Goal: Task Accomplishment & Management: Complete application form

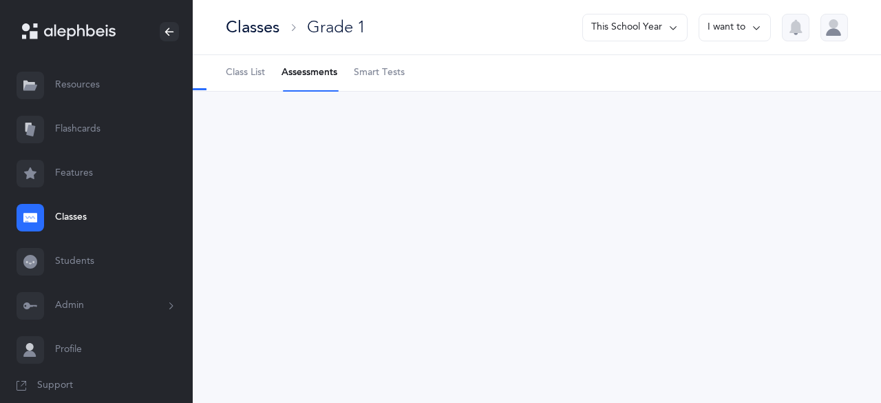
select select "2"
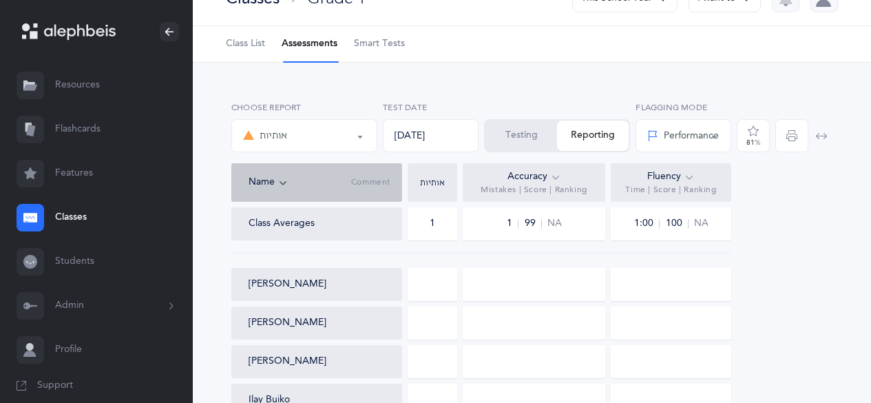
scroll to position [30, 0]
click at [510, 137] on button "Testing" at bounding box center [521, 134] width 72 height 30
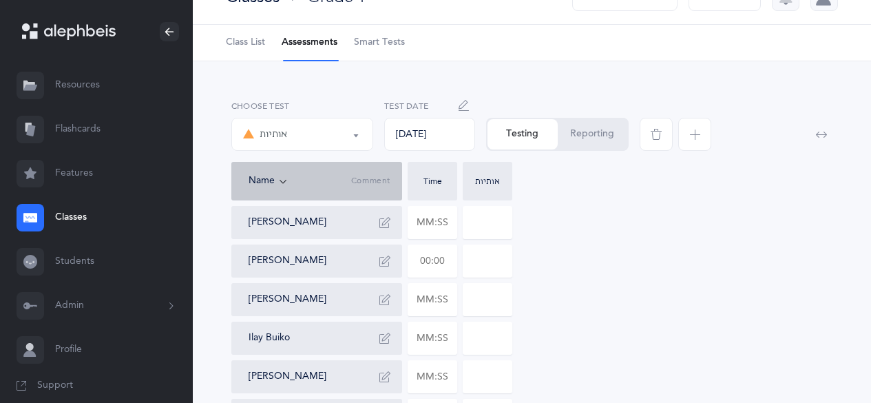
click at [426, 265] on input "text" at bounding box center [432, 261] width 48 height 32
type input "05:21"
type input "0"
click at [479, 256] on input "0" at bounding box center [487, 261] width 48 height 32
type input "9"
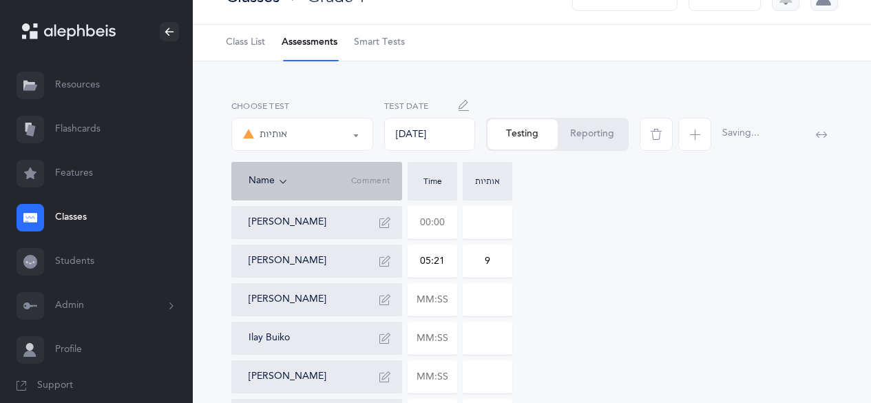
click at [430, 229] on input "text" at bounding box center [432, 223] width 48 height 32
type input "03:22"
click at [477, 223] on input "0" at bounding box center [487, 223] width 48 height 32
type input "27"
click at [387, 265] on icon "button" at bounding box center [384, 260] width 11 height 11
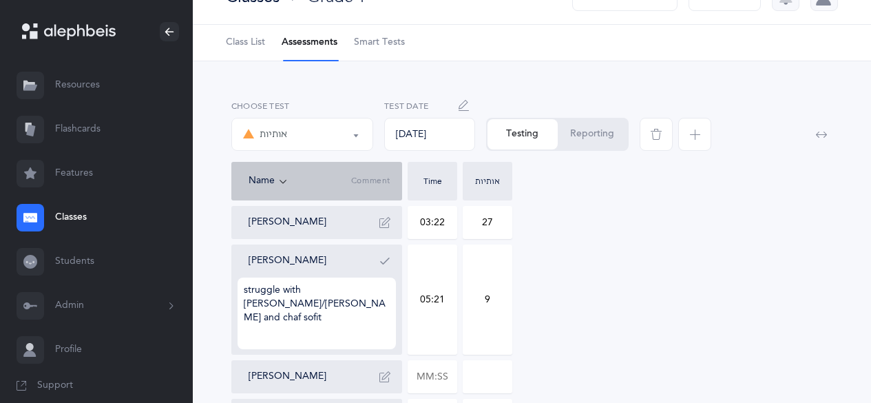
type textarea "struggle with [PERSON_NAME]/[PERSON_NAME] and chaf sofit"
click at [390, 264] on button "button" at bounding box center [385, 261] width 22 height 22
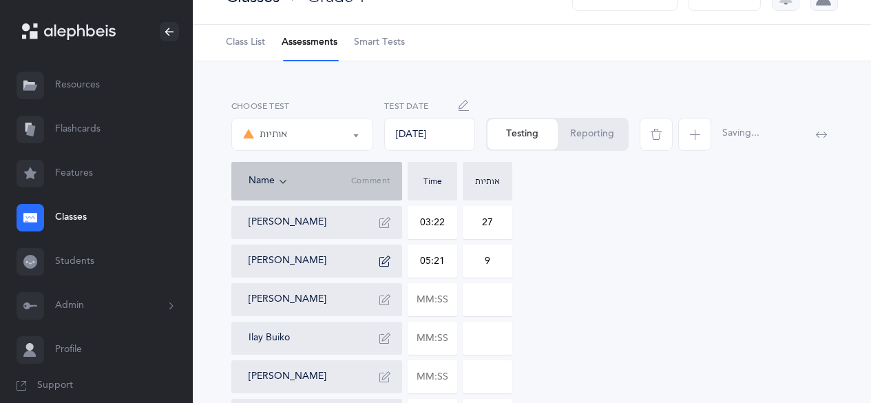
click at [386, 222] on icon "button" at bounding box center [384, 222] width 11 height 11
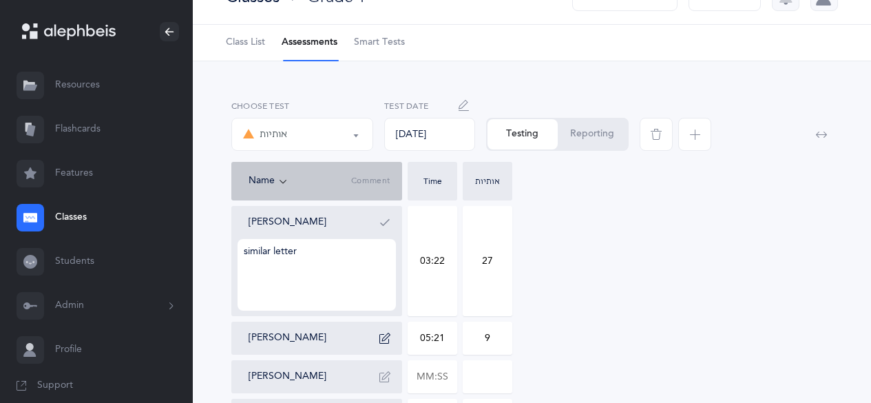
type textarea "similar letter"
click at [386, 222] on icon "button" at bounding box center [384, 222] width 11 height 11
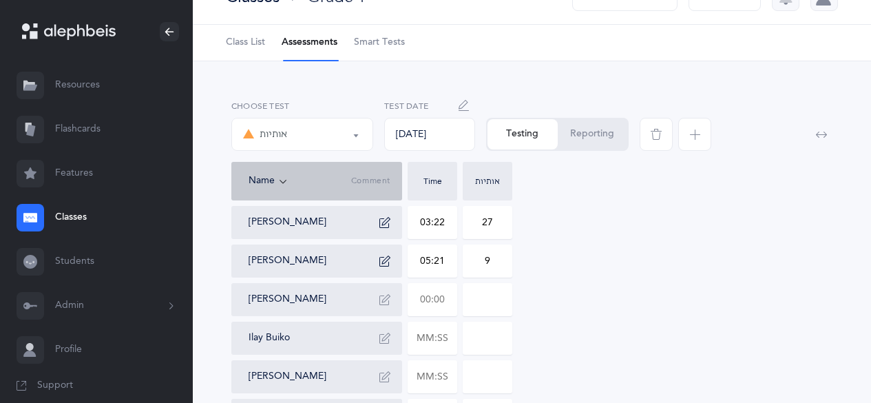
click at [425, 297] on input "text" at bounding box center [432, 300] width 48 height 32
type input "03:59"
type input "0"
click at [386, 302] on icon "button" at bounding box center [384, 299] width 11 height 11
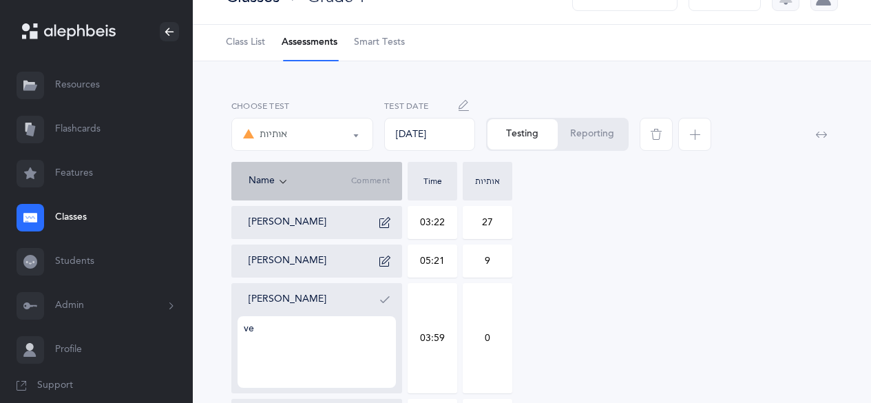
type textarea "v"
type textarea "distracted. tzadik=ayin"
click at [489, 333] on input "0" at bounding box center [487, 338] width 48 height 109
type input "17"
click at [389, 297] on icon "button" at bounding box center [384, 299] width 11 height 11
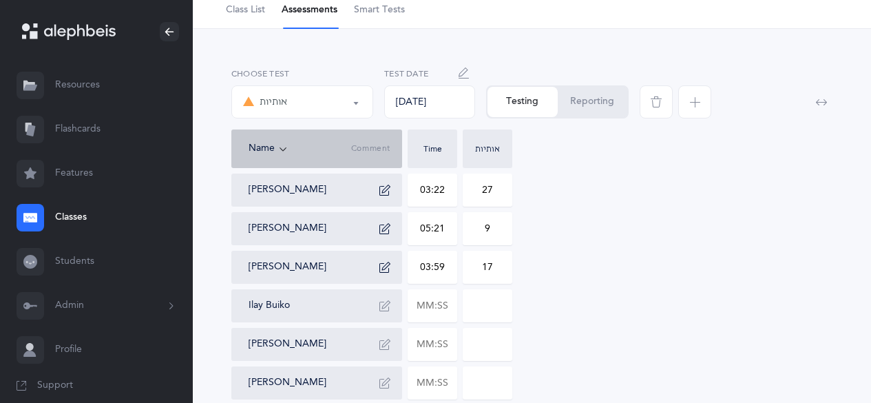
scroll to position [63, 0]
click at [430, 304] on input "text" at bounding box center [432, 305] width 48 height 32
type input "03:08"
click at [476, 304] on input "0" at bounding box center [487, 305] width 48 height 32
type input "62"
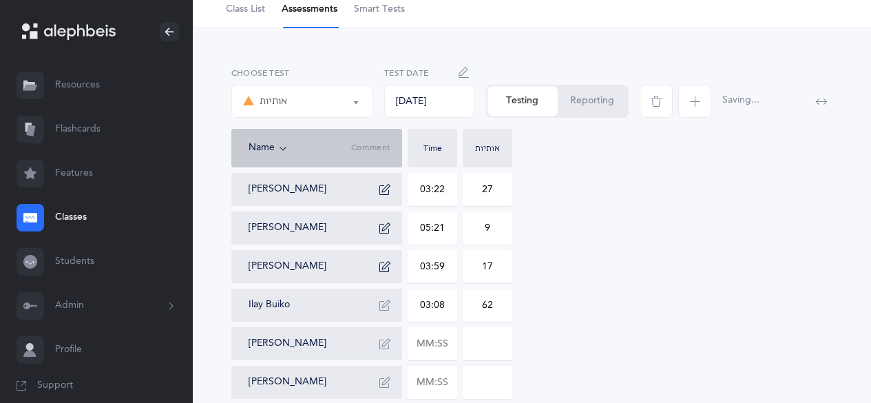
click at [378, 310] on button "button" at bounding box center [385, 305] width 22 height 22
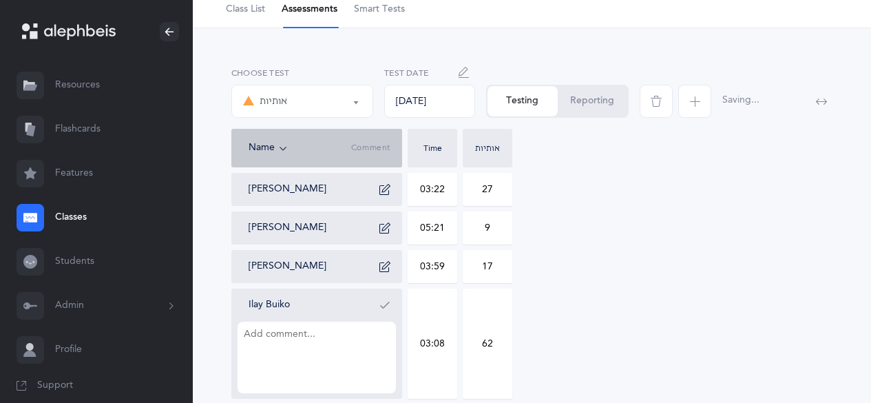
click at [323, 351] on textarea at bounding box center [317, 358] width 158 height 72
type textarea "very distracted. only knows א ב ג ד ט כּ ךּ"
click at [389, 300] on icon "button" at bounding box center [384, 305] width 11 height 11
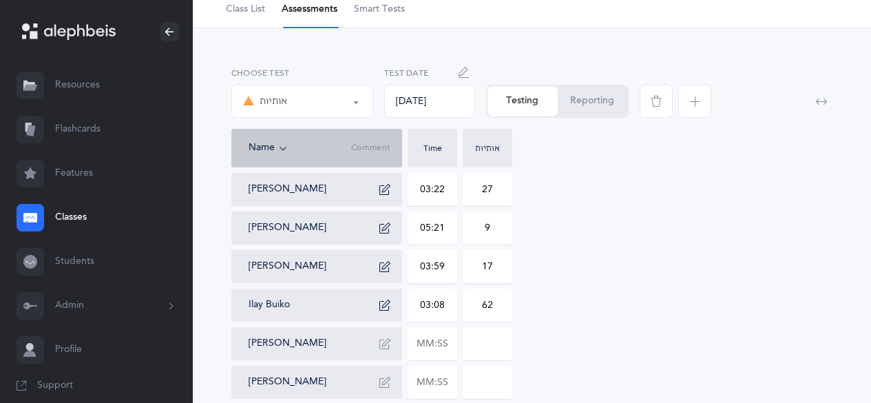
click at [79, 224] on link "Classes" at bounding box center [96, 218] width 193 height 44
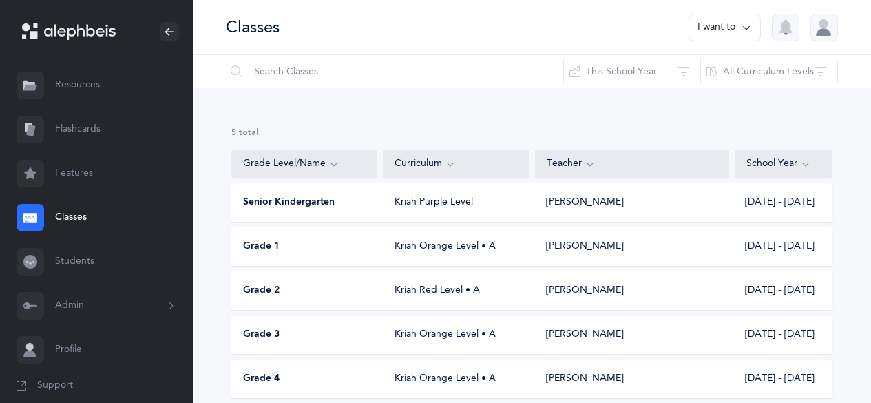
click at [262, 341] on span "Grade 3" at bounding box center [261, 335] width 36 height 14
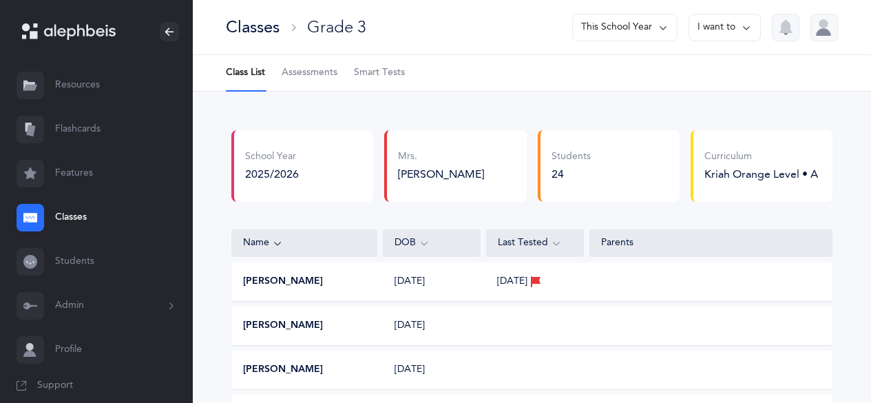
click at [327, 77] on span "Assessments" at bounding box center [310, 73] width 56 height 14
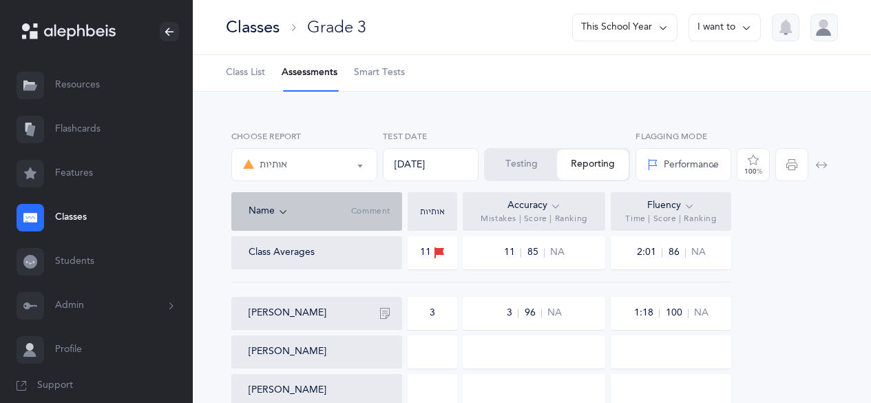
click at [532, 173] on button "Testing" at bounding box center [521, 164] width 72 height 30
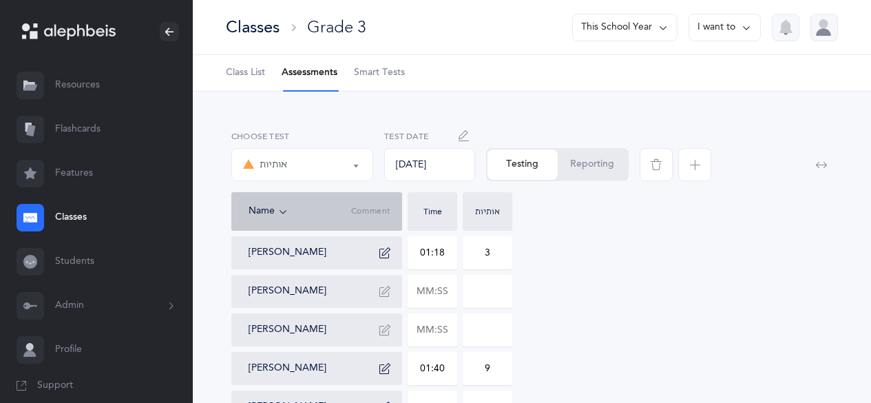
click at [821, 164] on icon "button" at bounding box center [821, 164] width 11 height 11
click at [827, 171] on button "button" at bounding box center [822, 165] width 22 height 22
click at [354, 166] on button "אותיות" at bounding box center [302, 164] width 142 height 33
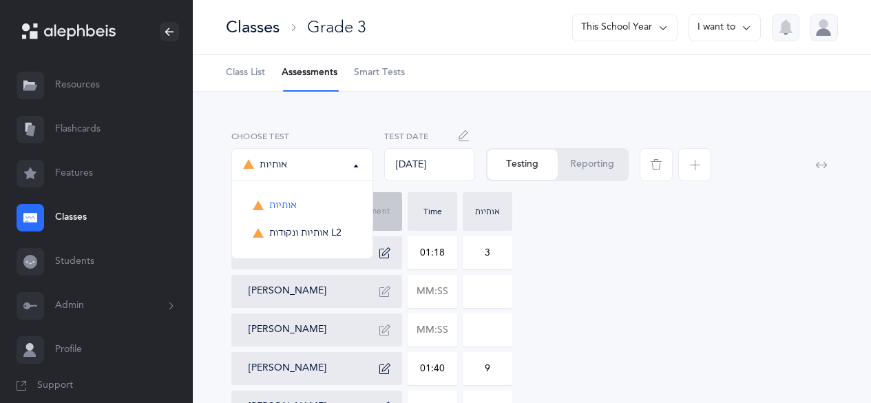
click at [653, 213] on div "Name Comment Time אותיות" at bounding box center [531, 211] width 601 height 39
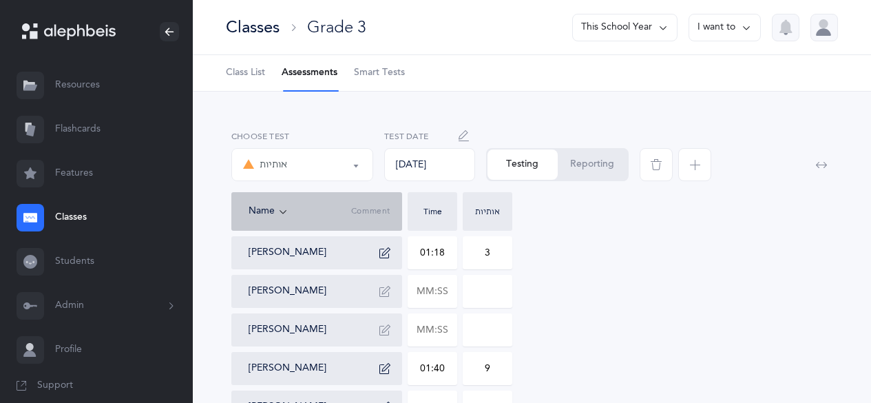
click at [828, 171] on button "button" at bounding box center [822, 165] width 22 height 22
click at [824, 169] on icon "button" at bounding box center [821, 164] width 11 height 11
click at [359, 175] on div "אותיות" at bounding box center [302, 164] width 118 height 23
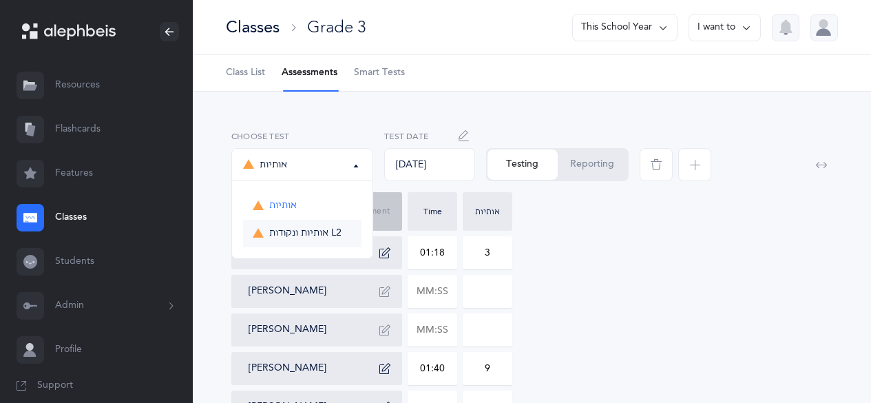
click at [315, 247] on link "אותיות ונקודות L2" at bounding box center [302, 234] width 118 height 28
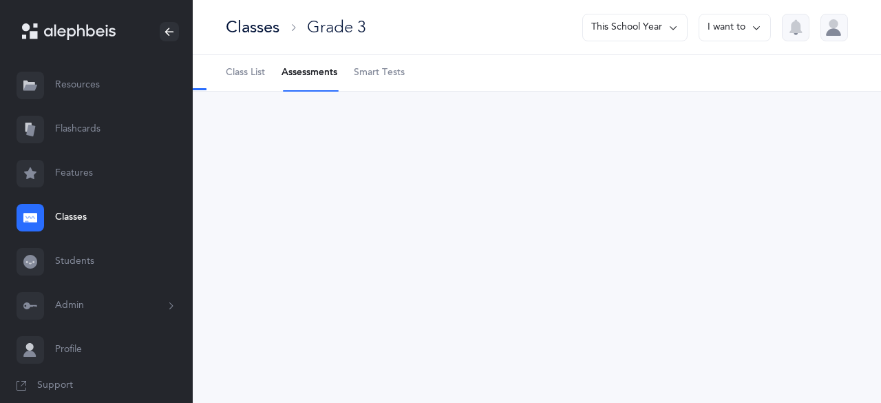
select select "9"
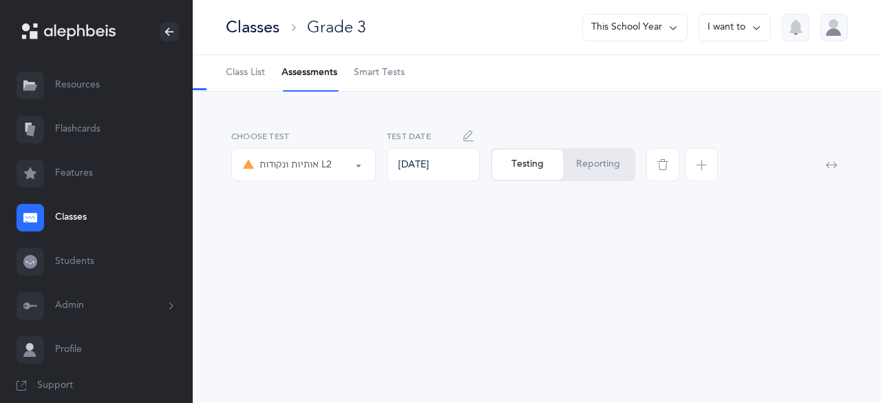
click at [300, 156] on div "אותיות ונקודות L2" at bounding box center [303, 164] width 121 height 23
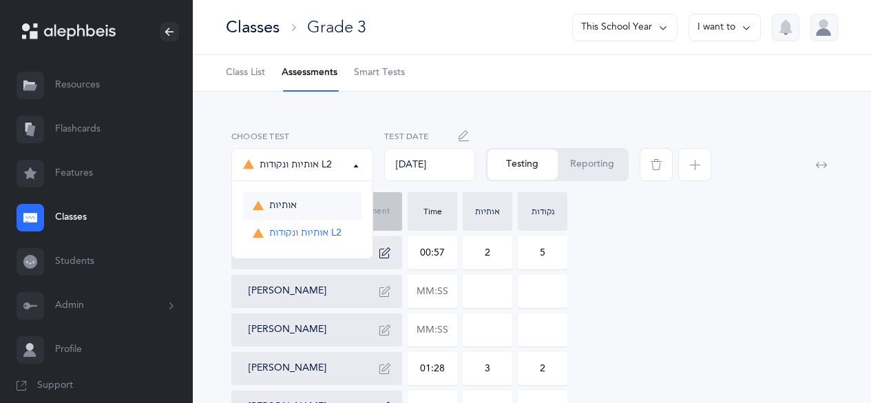
click at [297, 206] on span "אותיות" at bounding box center [283, 206] width 28 height 12
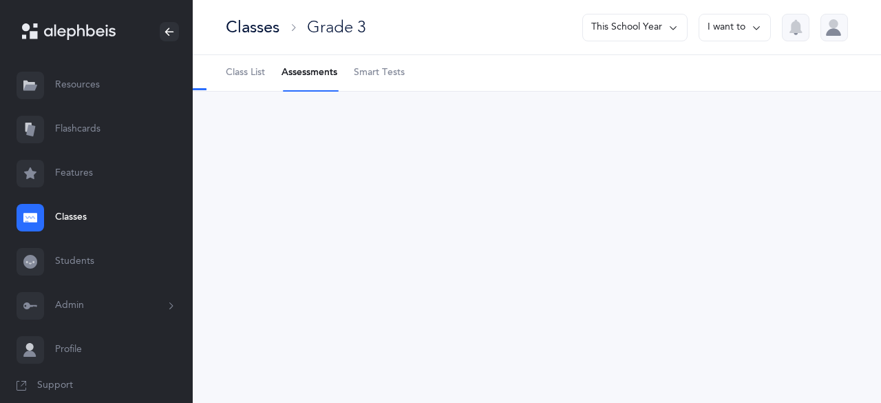
select select "2"
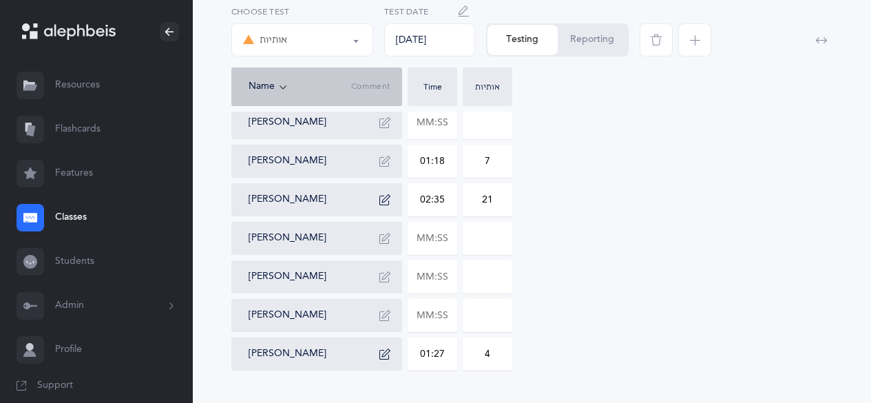
scroll to position [819, 0]
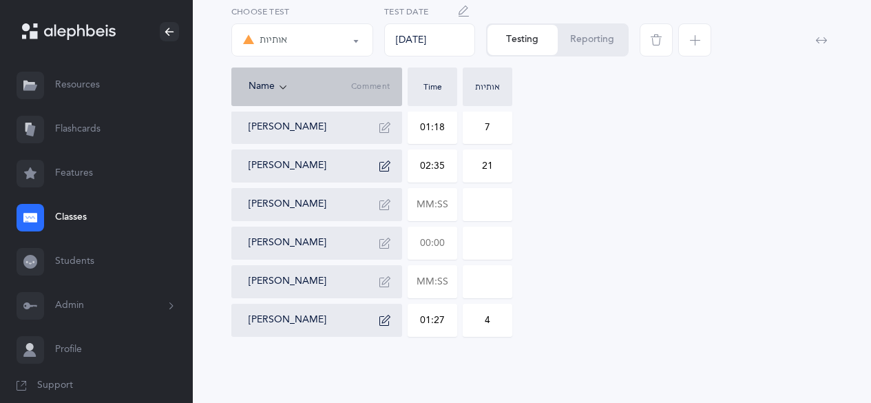
click at [434, 240] on input "text" at bounding box center [432, 243] width 48 height 32
type input "03:02"
click at [475, 244] on input "0" at bounding box center [487, 243] width 48 height 32
type input "12"
click at [384, 247] on icon "button" at bounding box center [384, 243] width 11 height 11
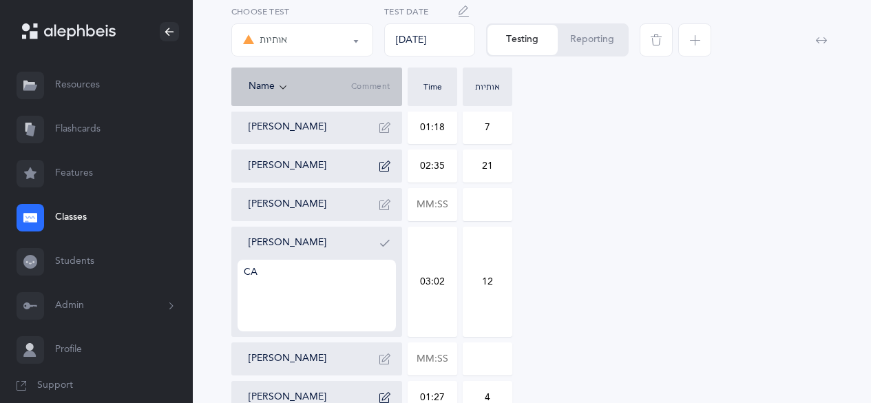
type textarea "C"
type textarea "ש"
type textarea "called ץ ayin sofit"
click at [382, 238] on icon "button" at bounding box center [384, 243] width 11 height 11
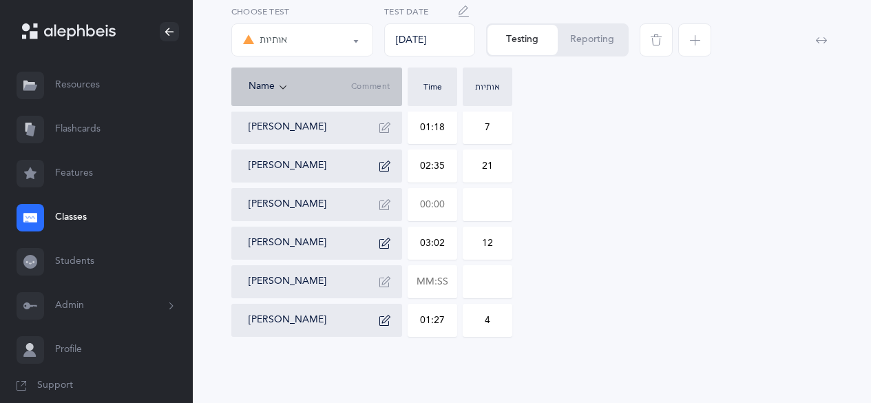
click at [437, 207] on input "text" at bounding box center [432, 205] width 48 height 32
click at [475, 202] on input at bounding box center [487, 205] width 48 height 32
type input "02:48"
type input "0"
type input "13"
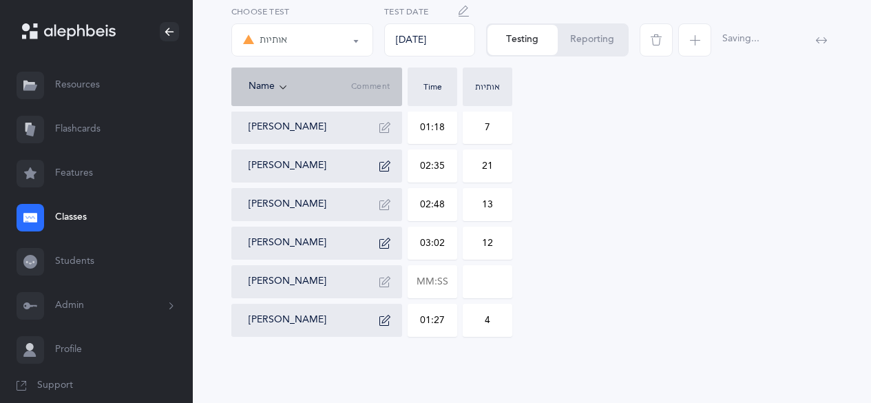
drag, startPoint x: 388, startPoint y: 211, endPoint x: 373, endPoint y: 202, distance: 17.6
click at [373, 202] on div "[PERSON_NAME]" at bounding box center [322, 205] width 147 height 22
click at [383, 204] on icon "button" at bounding box center [384, 204] width 11 height 11
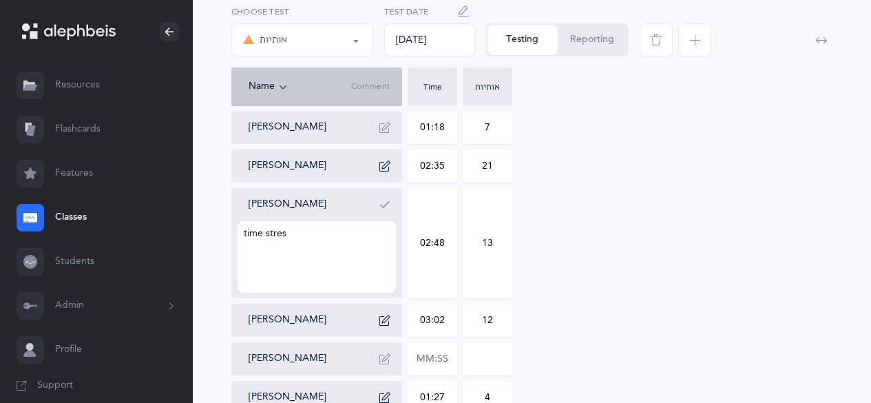
type textarea "time stress"
click at [382, 207] on icon "button" at bounding box center [384, 204] width 11 height 11
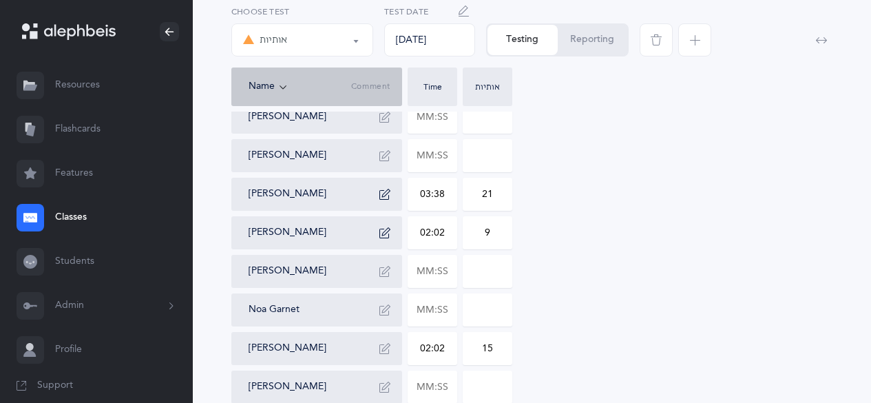
scroll to position [324, 0]
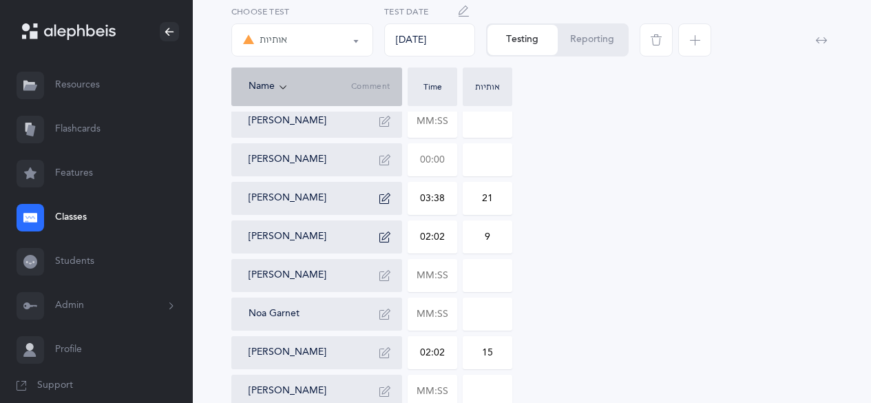
click at [425, 157] on input "text" at bounding box center [432, 160] width 48 height 32
click at [483, 157] on input at bounding box center [487, 160] width 48 height 32
type input "02:01"
drag, startPoint x: 483, startPoint y: 157, endPoint x: 499, endPoint y: 160, distance: 15.4
click at [499, 160] on input "0" at bounding box center [487, 160] width 48 height 32
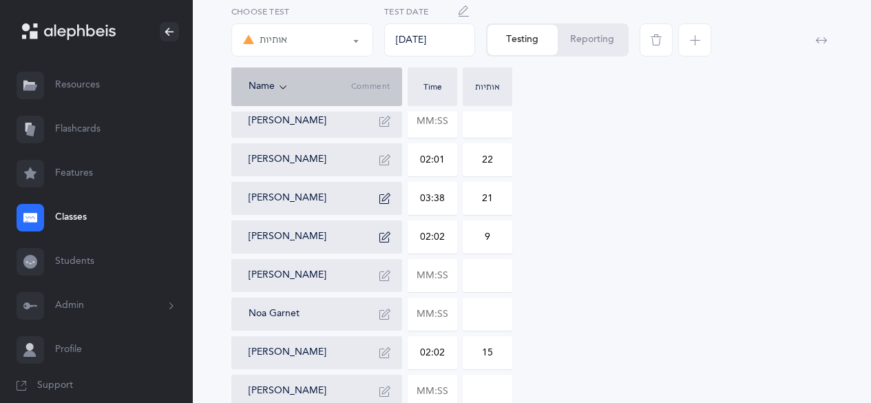
type input "22"
click at [390, 160] on button "button" at bounding box center [385, 160] width 22 height 22
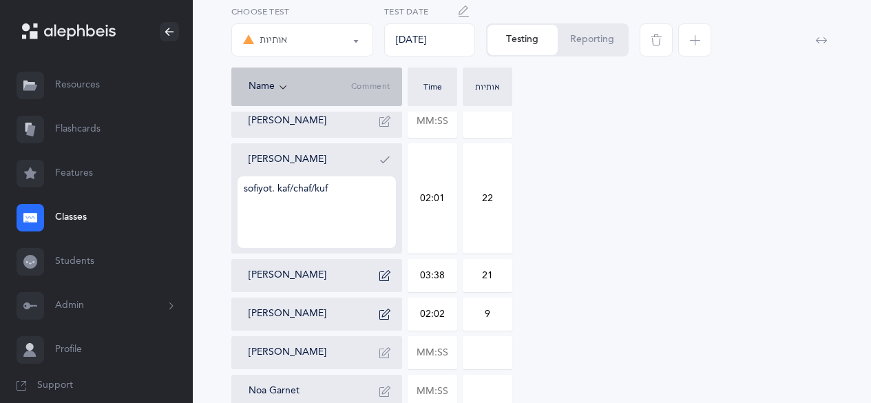
type textarea "sofiyot. kaf/chaf/kuf"
click at [390, 160] on button "button" at bounding box center [385, 160] width 22 height 22
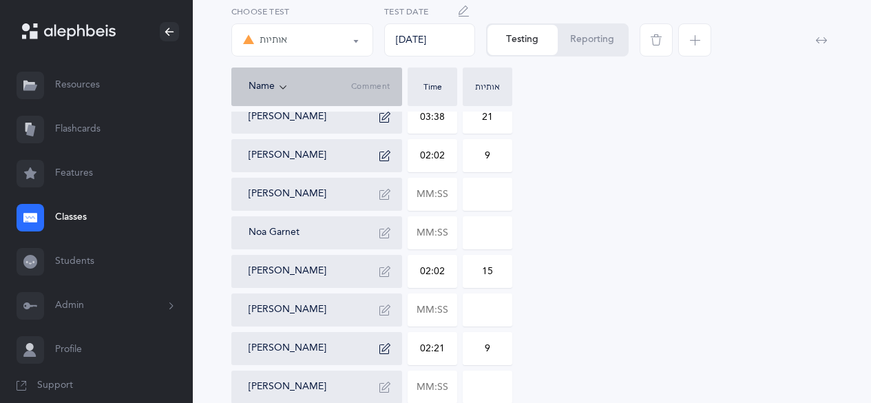
scroll to position [406, 0]
click at [422, 237] on input "text" at bounding box center [432, 232] width 48 height 32
click at [470, 236] on input at bounding box center [487, 232] width 48 height 32
type input "01:59"
type input "0"
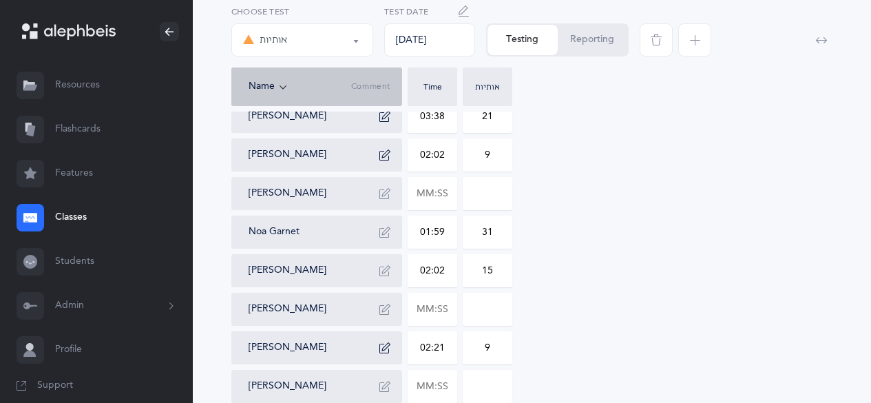
type input "31"
click at [385, 236] on icon "button" at bounding box center [384, 232] width 11 height 11
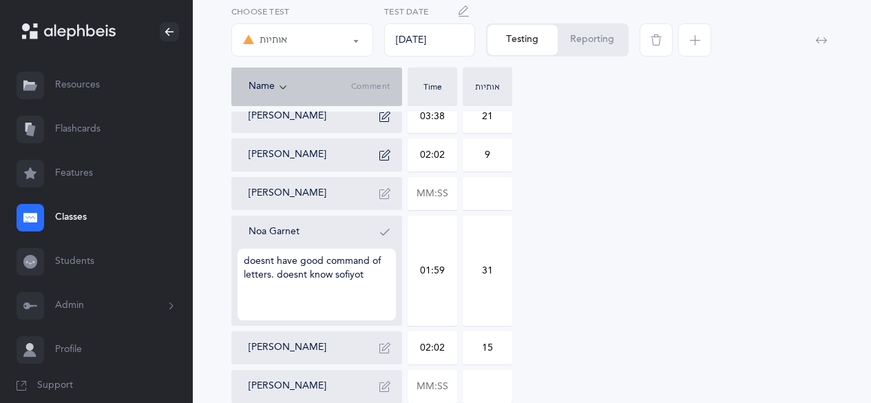
type textarea "doesnt have good command of letters. doesnt know sofiyot"
click at [386, 239] on button "button" at bounding box center [385, 232] width 22 height 22
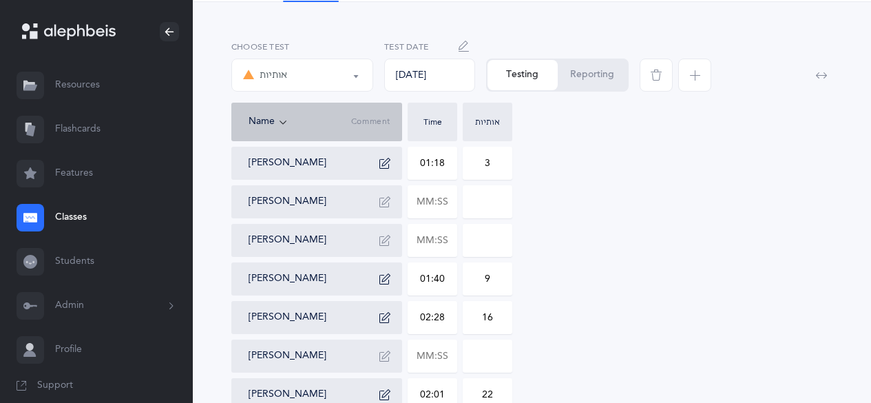
scroll to position [87, 0]
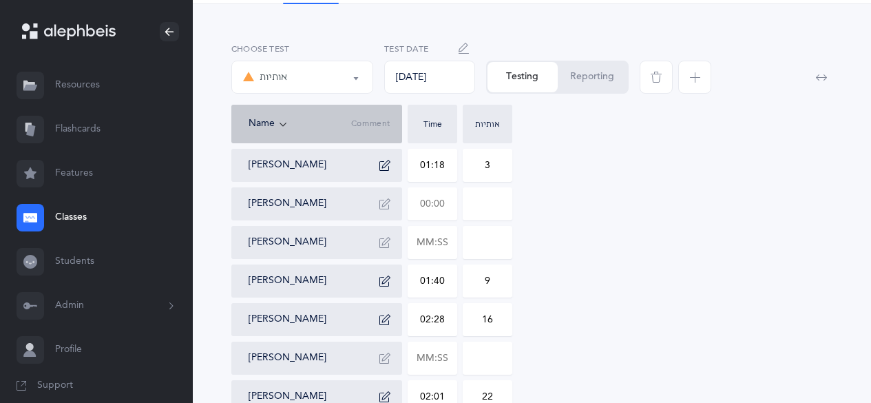
click at [423, 200] on input "text" at bounding box center [432, 204] width 48 height 32
click at [483, 206] on input at bounding box center [487, 204] width 48 height 32
type input "01:47"
drag, startPoint x: 483, startPoint y: 206, endPoint x: 497, endPoint y: 206, distance: 14.5
click at [497, 206] on input "0" at bounding box center [487, 204] width 48 height 32
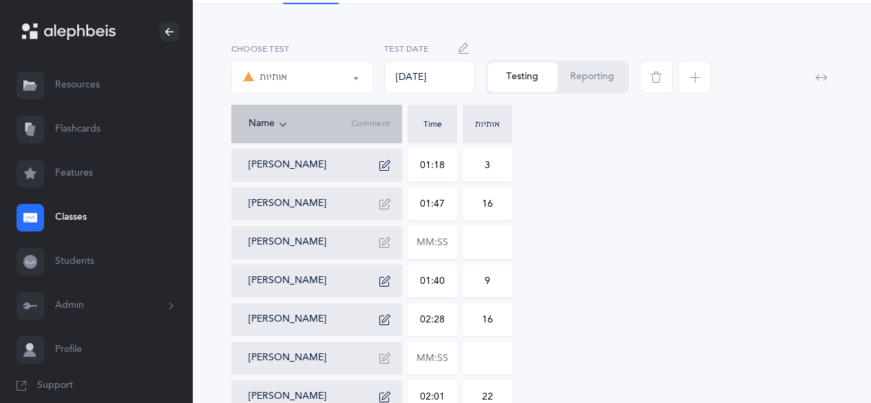
type input "16"
click at [383, 203] on icon "button" at bounding box center [384, 203] width 11 height 11
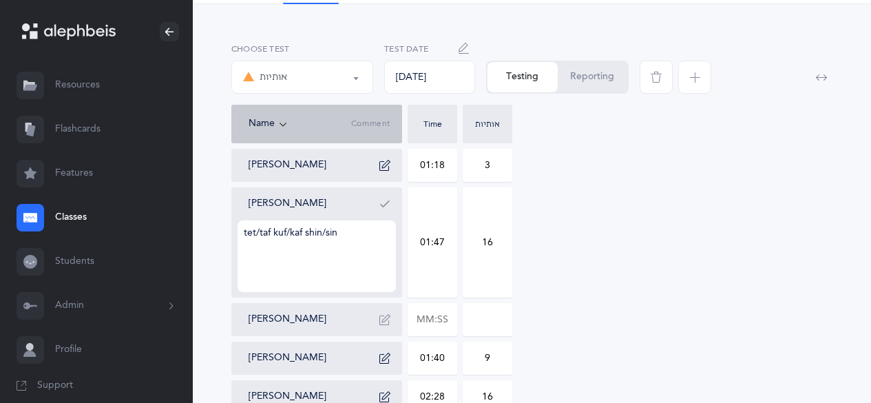
type textarea "tet/taf kuf/kaf shin/sin"
drag, startPoint x: 383, startPoint y: 203, endPoint x: 395, endPoint y: 194, distance: 15.7
click at [395, 194] on div "[PERSON_NAME]" at bounding box center [322, 204] width 147 height 22
click at [387, 200] on icon "button" at bounding box center [384, 203] width 11 height 11
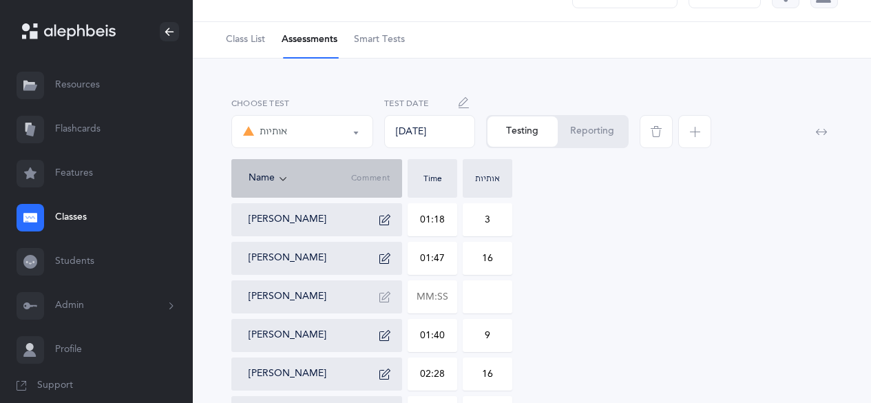
scroll to position [0, 0]
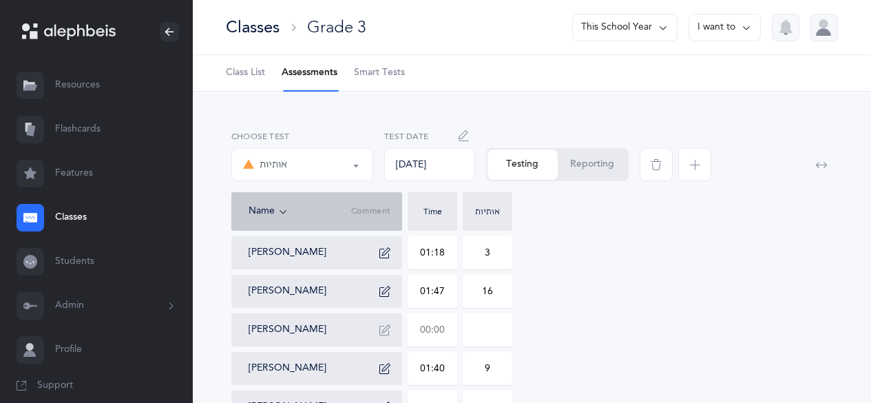
click at [424, 328] on input "text" at bounding box center [432, 330] width 48 height 32
drag, startPoint x: 450, startPoint y: 331, endPoint x: 393, endPoint y: 334, distance: 57.9
click at [472, 339] on input at bounding box center [487, 330] width 48 height 32
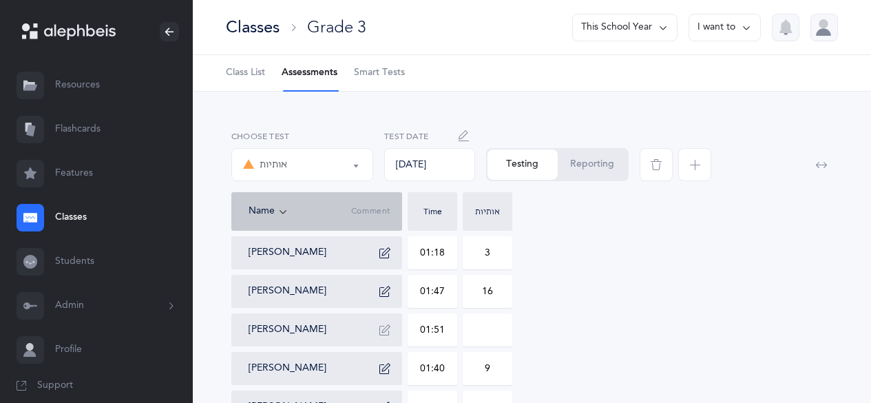
type input "01:51"
drag, startPoint x: 488, startPoint y: 328, endPoint x: 474, endPoint y: 332, distance: 14.4
click at [474, 332] on input "0" at bounding box center [487, 330] width 48 height 32
type input "13"
click at [385, 331] on icon "button" at bounding box center [384, 329] width 11 height 11
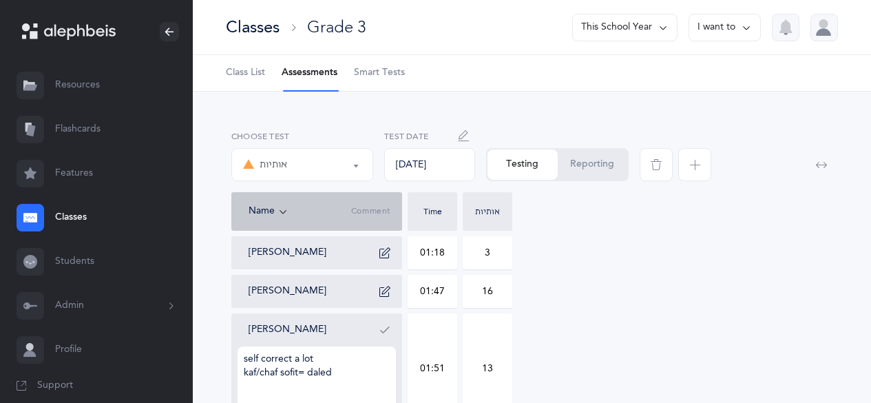
type textarea "self correct a lot kaf/chaf sofit= daled"
click at [385, 331] on icon "button" at bounding box center [384, 329] width 11 height 11
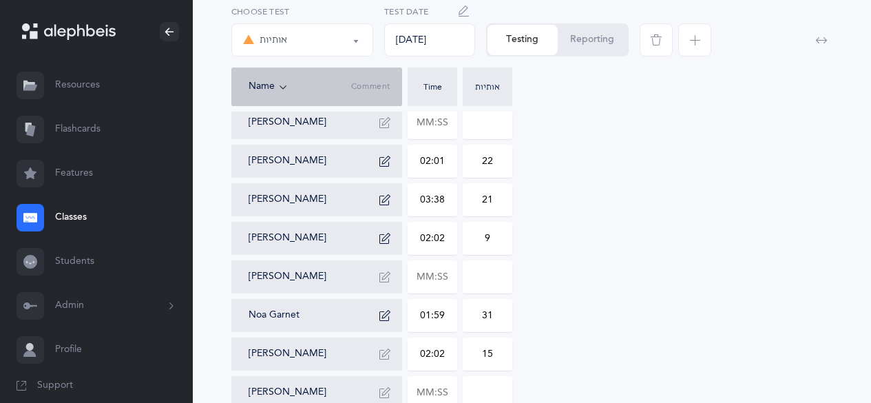
scroll to position [325, 0]
click at [417, 269] on input "text" at bounding box center [432, 275] width 48 height 32
click at [493, 281] on input at bounding box center [487, 275] width 48 height 32
type input "02:49"
drag, startPoint x: 493, startPoint y: 281, endPoint x: 483, endPoint y: 278, distance: 10.9
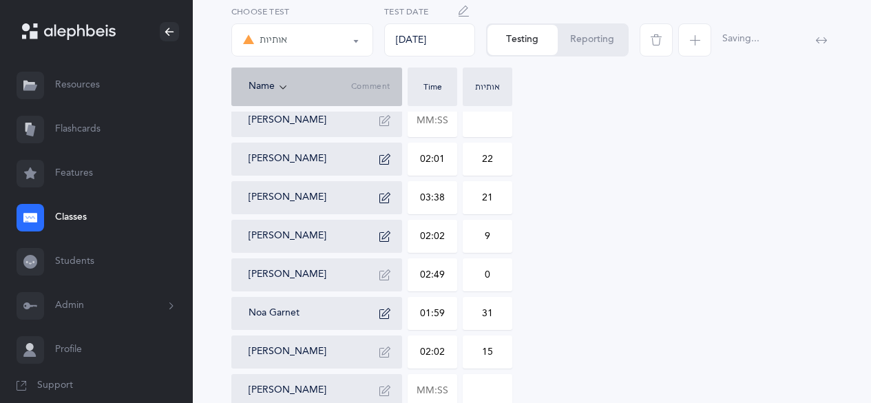
click at [483, 278] on input "0" at bounding box center [487, 275] width 48 height 32
type input "27"
click at [381, 274] on icon "button" at bounding box center [384, 274] width 11 height 11
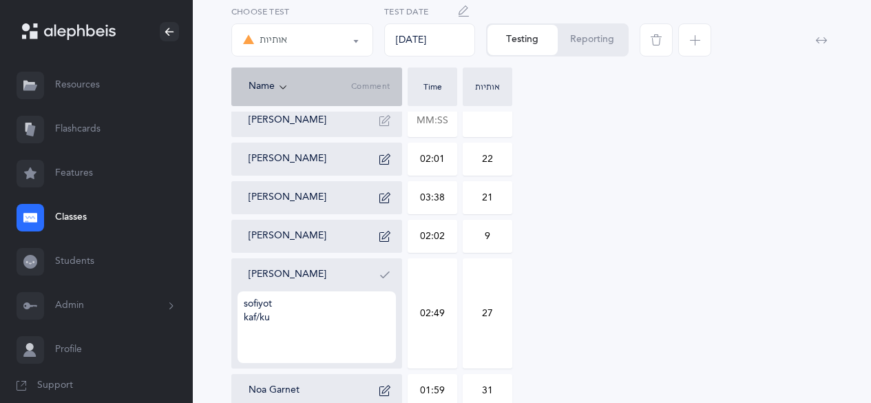
type textarea "sofiyot kaf/kuf"
click at [381, 278] on icon "button" at bounding box center [384, 274] width 11 height 11
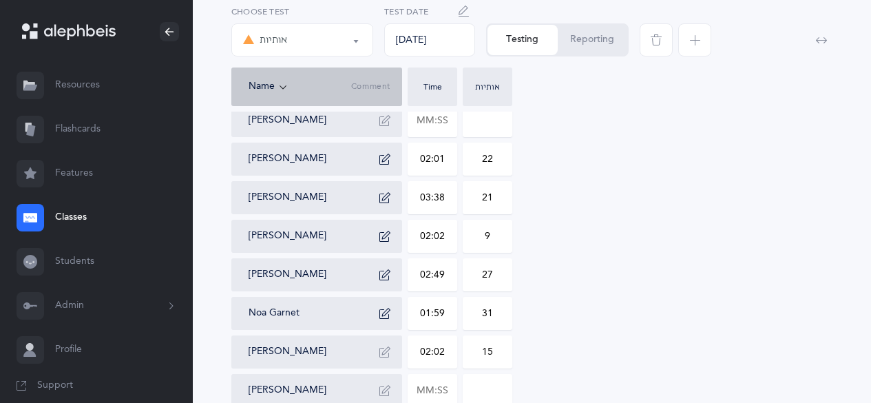
click at [354, 39] on button "אותיות" at bounding box center [302, 39] width 142 height 33
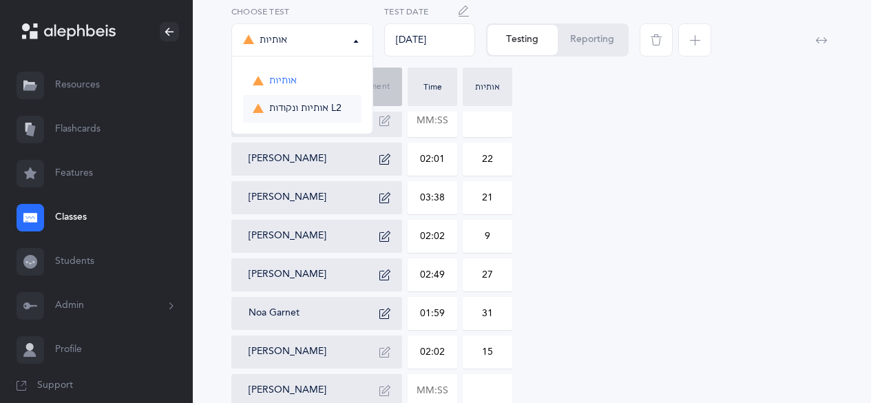
click at [309, 121] on link "אותיות ונקודות L2" at bounding box center [302, 109] width 118 height 28
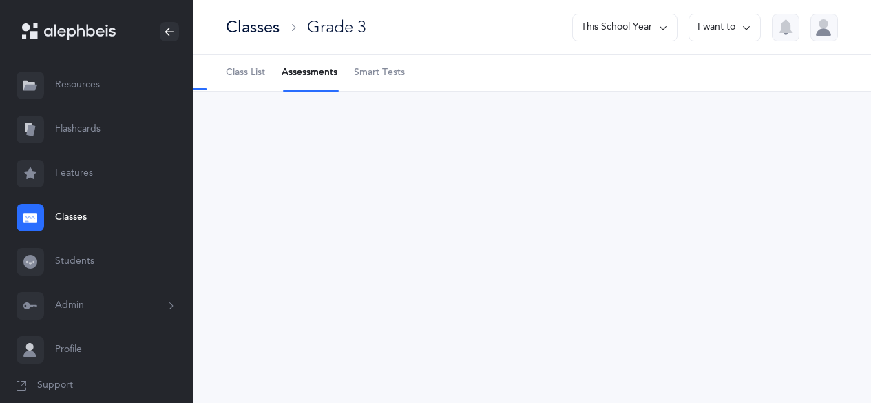
scroll to position [0, 0]
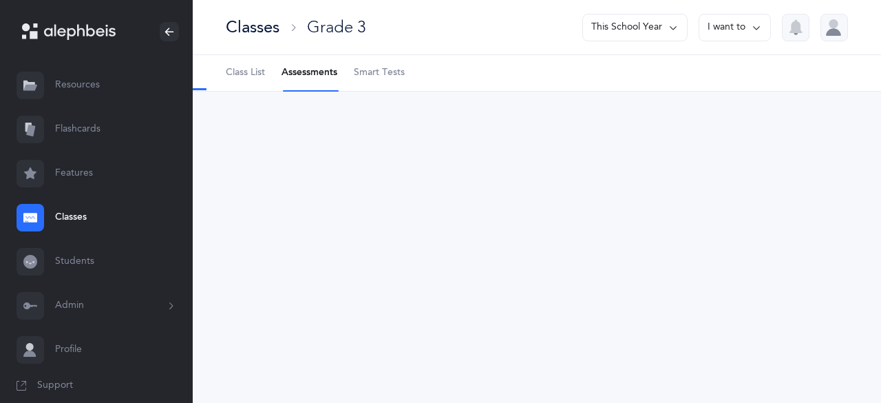
select select "9"
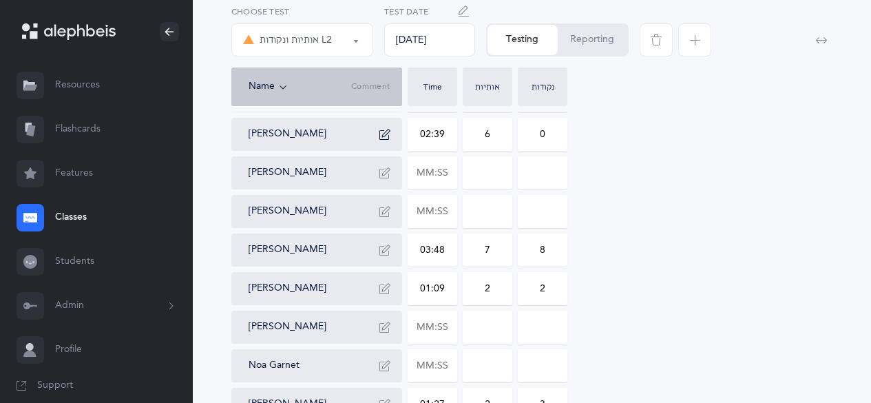
scroll to position [274, 0]
click at [425, 324] on input "text" at bounding box center [432, 326] width 48 height 32
click at [468, 326] on input at bounding box center [487, 326] width 48 height 32
type input "02:24"
type input "0"
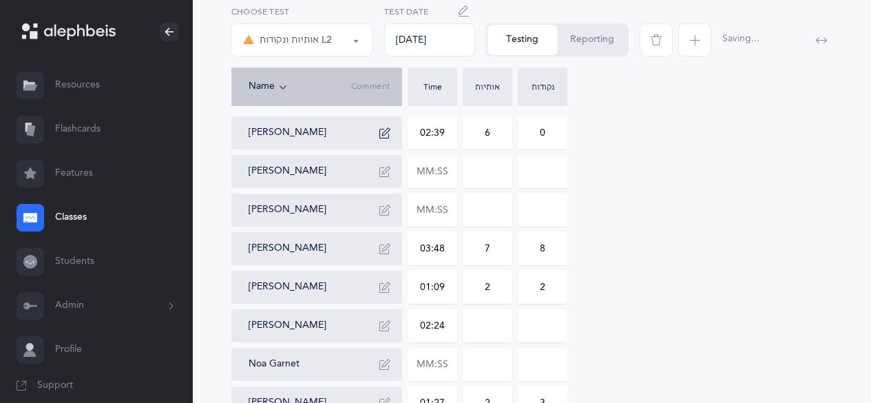
type input "0"
drag, startPoint x: 482, startPoint y: 326, endPoint x: 504, endPoint y: 320, distance: 22.9
click at [504, 320] on input "0" at bounding box center [487, 326] width 48 height 32
type input "11"
drag, startPoint x: 532, startPoint y: 324, endPoint x: 554, endPoint y: 321, distance: 22.3
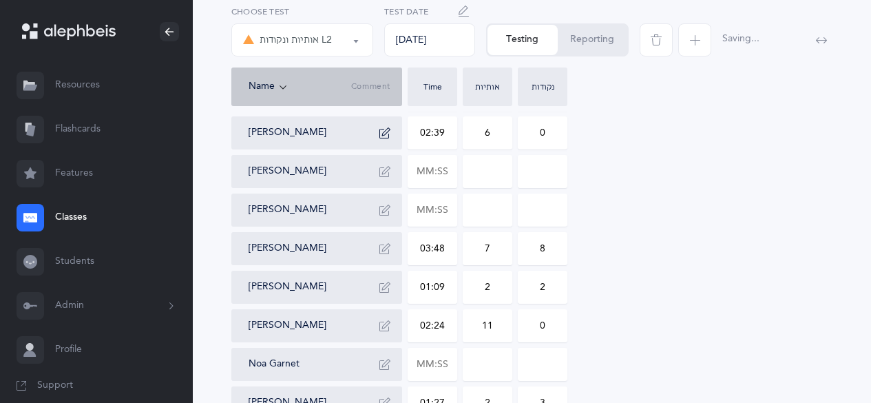
click at [554, 321] on input "0" at bounding box center [543, 326] width 48 height 32
type input "32"
click at [393, 328] on button "button" at bounding box center [385, 326] width 22 height 22
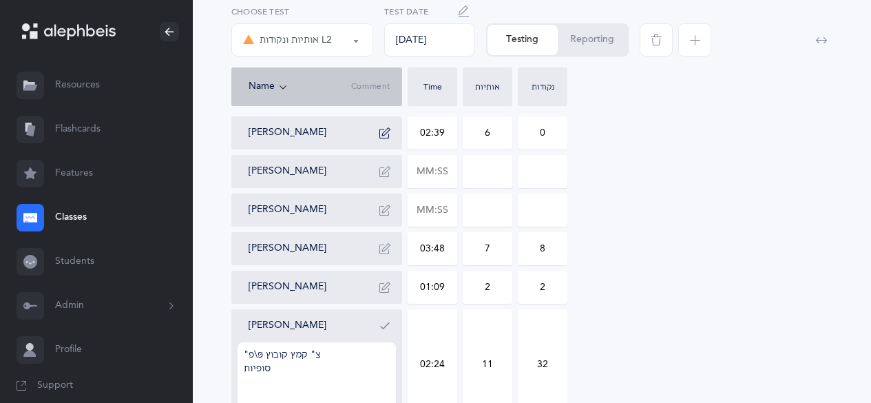
type textarea ""צ" קמץ קובוץ פּ\פ סופיות"
click at [384, 318] on button "button" at bounding box center [385, 326] width 22 height 22
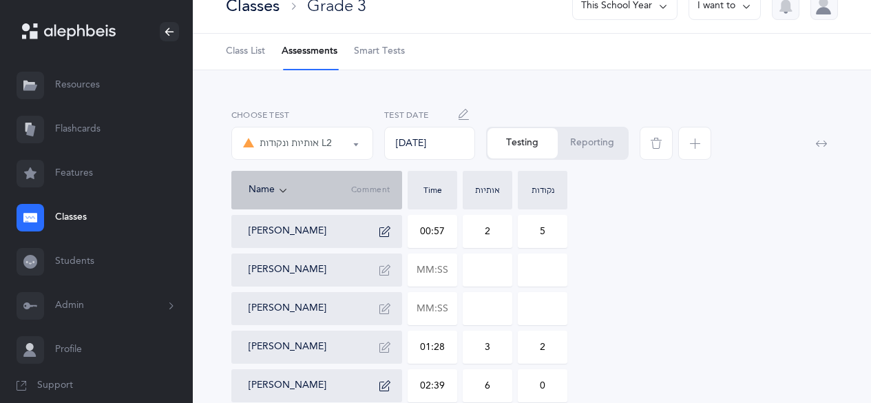
scroll to position [0, 0]
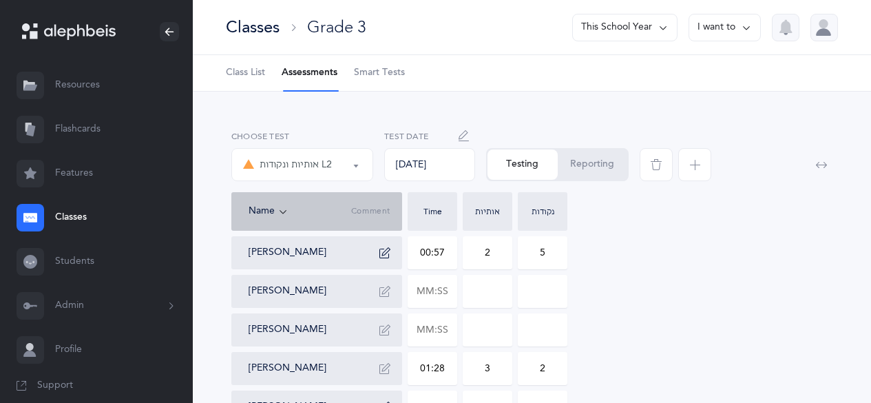
click at [384, 331] on icon "button" at bounding box center [384, 329] width 11 height 11
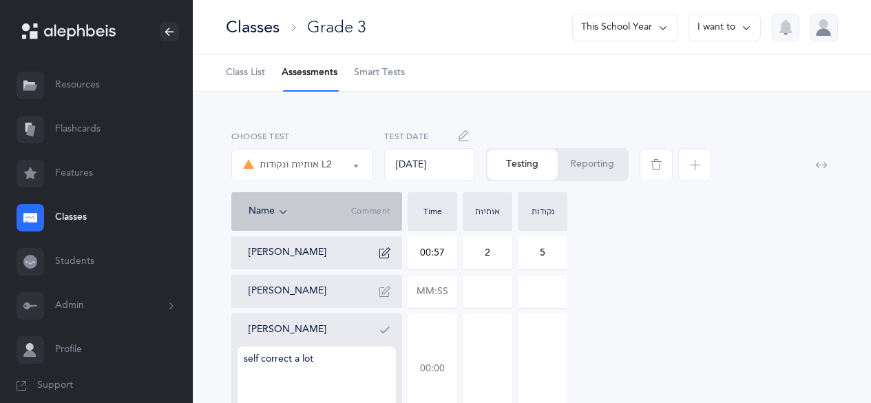
type textarea "self correct a lot"
click at [427, 364] on input "text" at bounding box center [432, 368] width 48 height 109
click at [466, 374] on input at bounding box center [487, 368] width 48 height 109
type input "02:54"
type input "0"
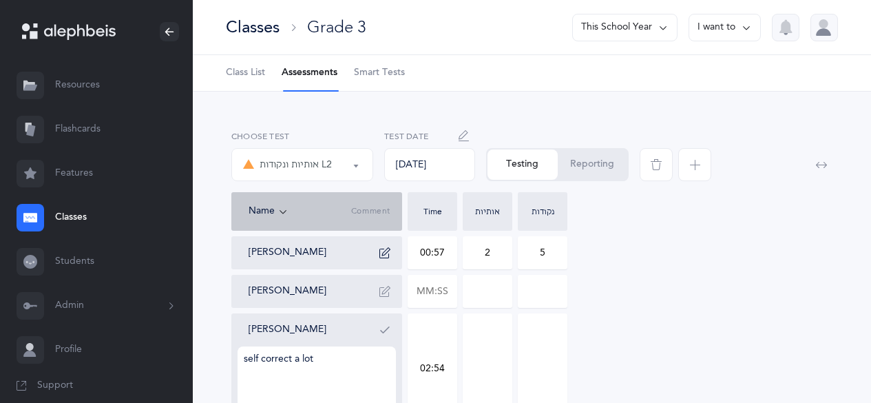
type input "0"
click at [385, 334] on icon "button" at bounding box center [384, 329] width 11 height 11
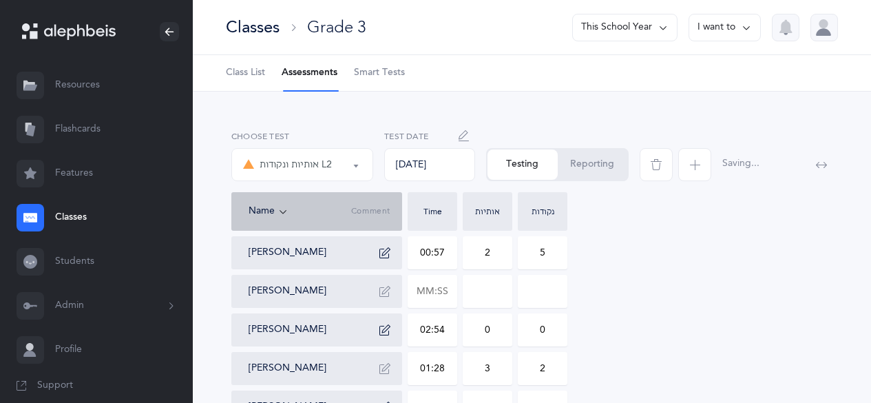
drag, startPoint x: 479, startPoint y: 331, endPoint x: 506, endPoint y: 333, distance: 27.6
click at [506, 333] on input "0" at bounding box center [487, 330] width 48 height 32
type input "11"
drag, startPoint x: 521, startPoint y: 330, endPoint x: 580, endPoint y: 320, distance: 59.4
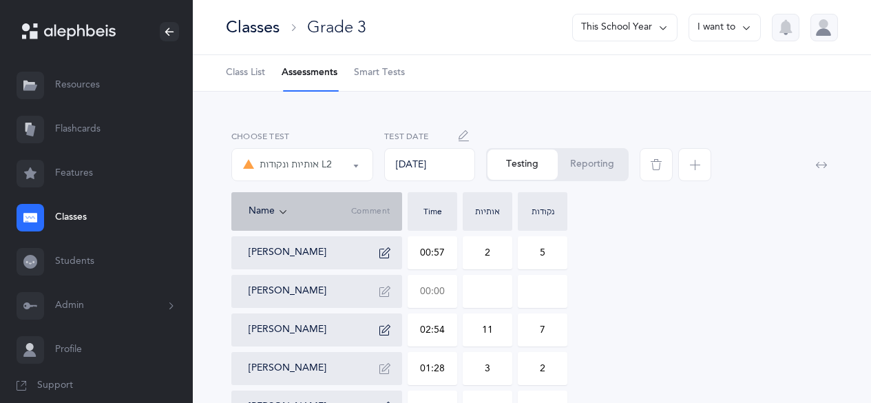
type input "7"
click at [420, 286] on input "text" at bounding box center [432, 291] width 48 height 32
click at [476, 289] on input at bounding box center [487, 291] width 48 height 32
type input "01:24"
type input "0"
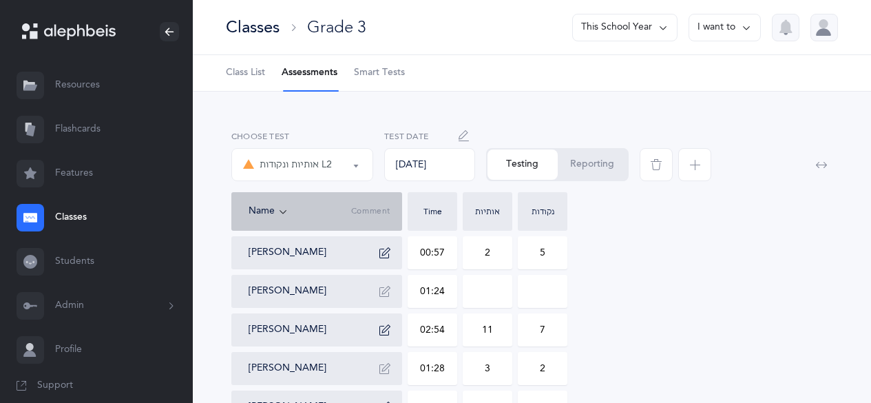
type input "0"
drag, startPoint x: 476, startPoint y: 289, endPoint x: 488, endPoint y: 291, distance: 11.8
click at [488, 291] on input "0" at bounding box center [487, 291] width 48 height 32
type input "5"
drag, startPoint x: 532, startPoint y: 294, endPoint x: 569, endPoint y: 289, distance: 37.5
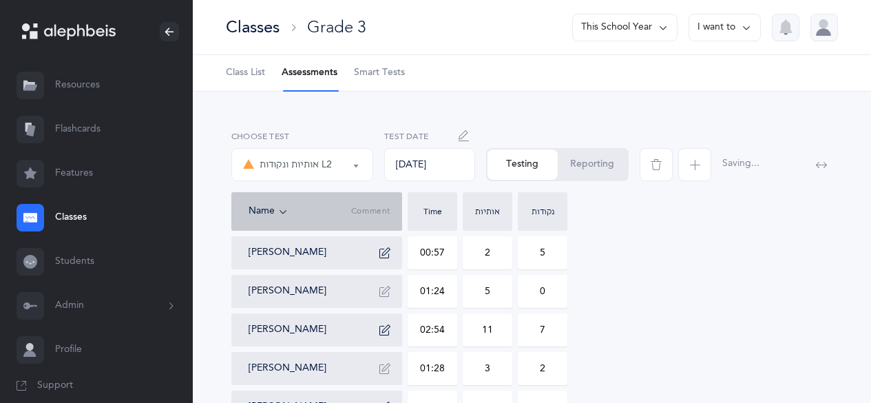
type input "12"
click at [383, 293] on icon "button" at bounding box center [384, 291] width 11 height 11
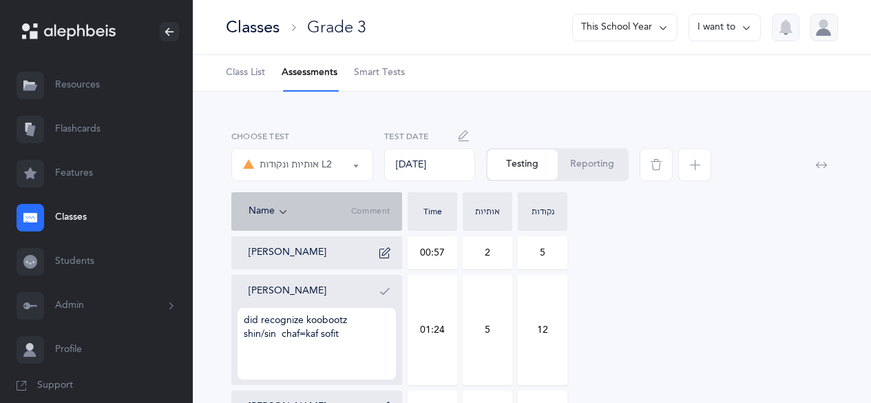
type textarea "did recognize koobootz shin/sin chaf=kaf sofit"
click at [386, 295] on icon "button" at bounding box center [384, 291] width 11 height 11
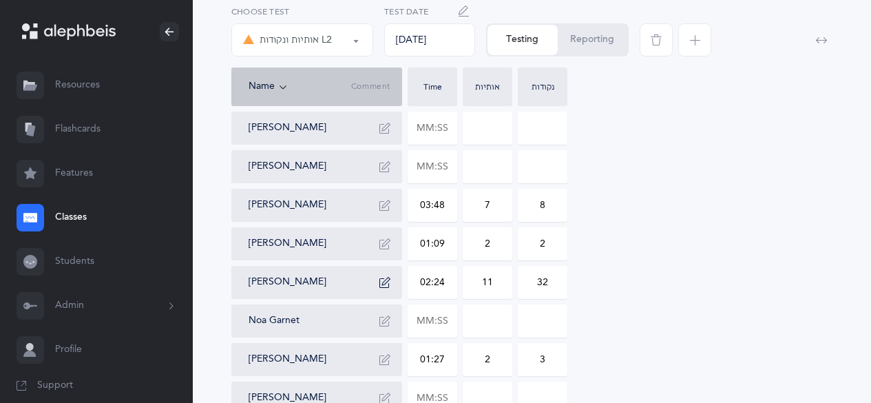
scroll to position [347, 0]
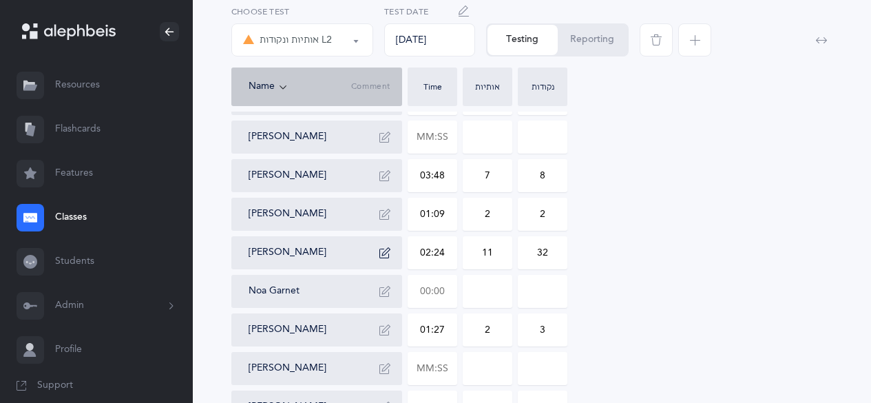
click at [424, 292] on input "text" at bounding box center [432, 291] width 48 height 32
click at [479, 293] on input at bounding box center [487, 291] width 48 height 32
type input "02:04"
type input "0"
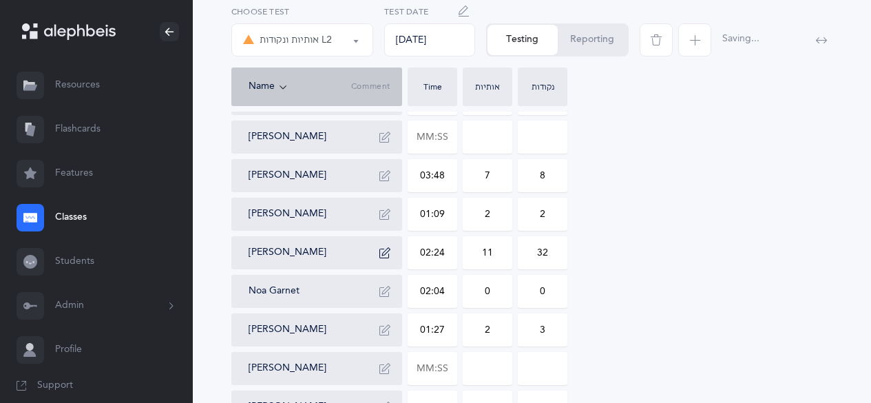
drag, startPoint x: 479, startPoint y: 293, endPoint x: 497, endPoint y: 293, distance: 18.6
click at [497, 293] on input "0" at bounding box center [487, 291] width 48 height 32
type input "21"
drag, startPoint x: 532, startPoint y: 291, endPoint x: 565, endPoint y: 299, distance: 34.6
click at [565, 299] on input "0" at bounding box center [543, 291] width 48 height 32
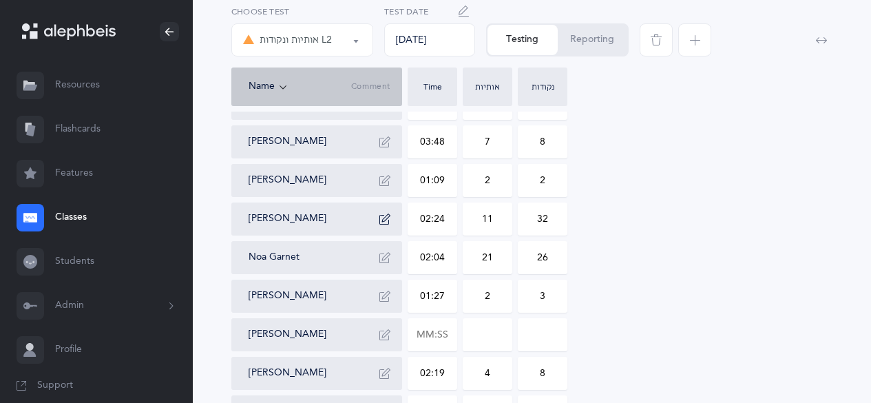
scroll to position [384, 0]
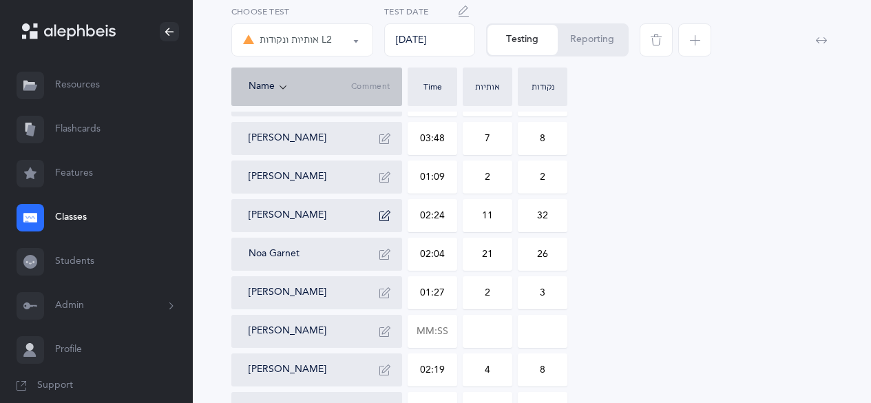
type input "26"
click at [385, 258] on icon "button" at bounding box center [384, 254] width 11 height 11
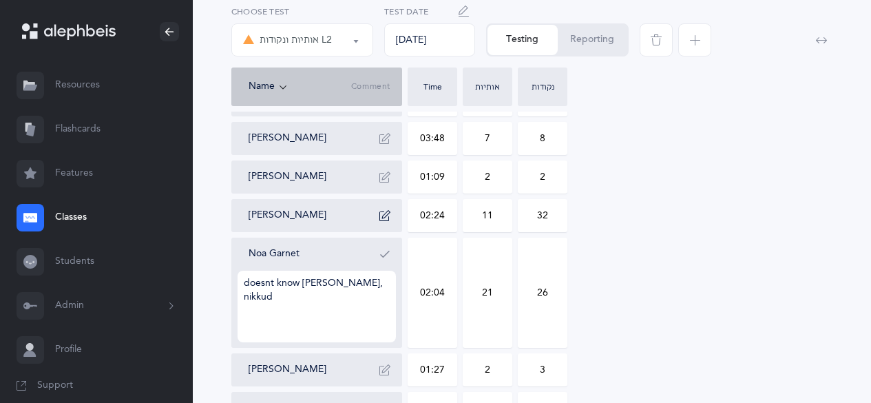
type textarea "doesnt know [PERSON_NAME], nikkud"
click at [385, 258] on icon "button" at bounding box center [384, 254] width 11 height 11
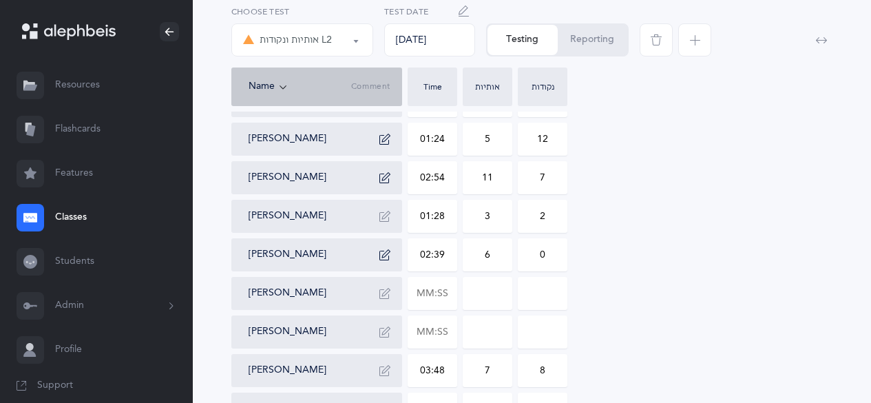
scroll to position [157, 0]
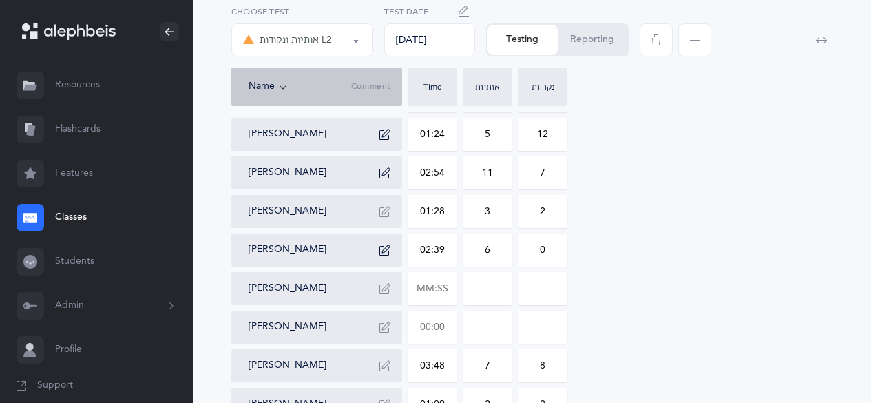
click at [427, 326] on input "text" at bounding box center [432, 327] width 48 height 32
click at [470, 329] on input at bounding box center [487, 327] width 48 height 32
type input "03:05"
type input "0"
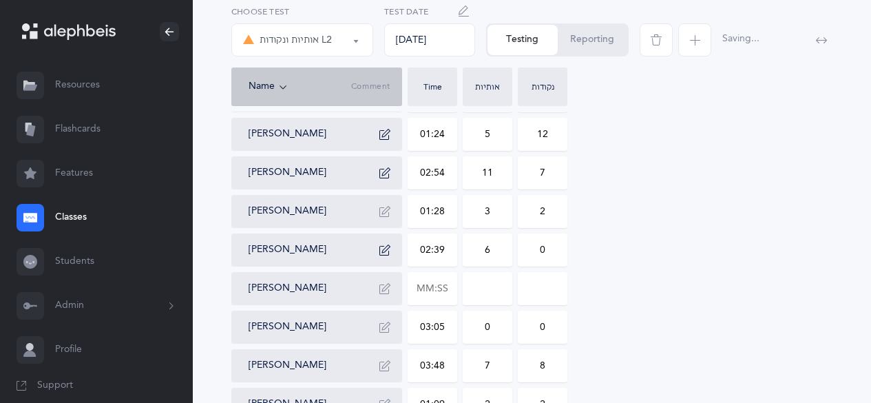
drag, startPoint x: 470, startPoint y: 329, endPoint x: 513, endPoint y: 333, distance: 43.6
type input "9"
drag, startPoint x: 524, startPoint y: 332, endPoint x: 572, endPoint y: 335, distance: 48.3
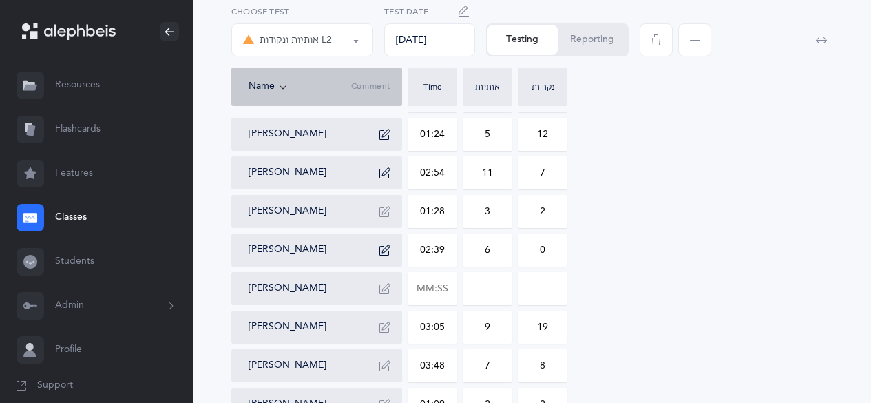
type input "19"
click at [384, 333] on button "button" at bounding box center [385, 327] width 22 height 22
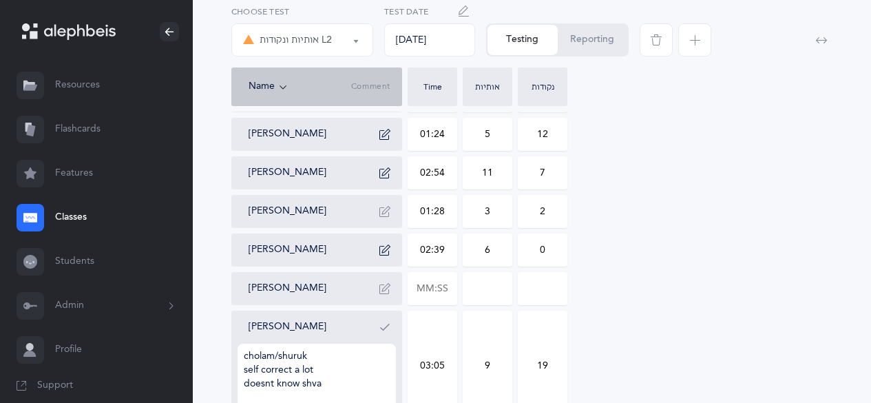
type textarea "cholam/shuruk self correct a lot doesnt know shva"
click at [384, 333] on button "button" at bounding box center [385, 327] width 22 height 22
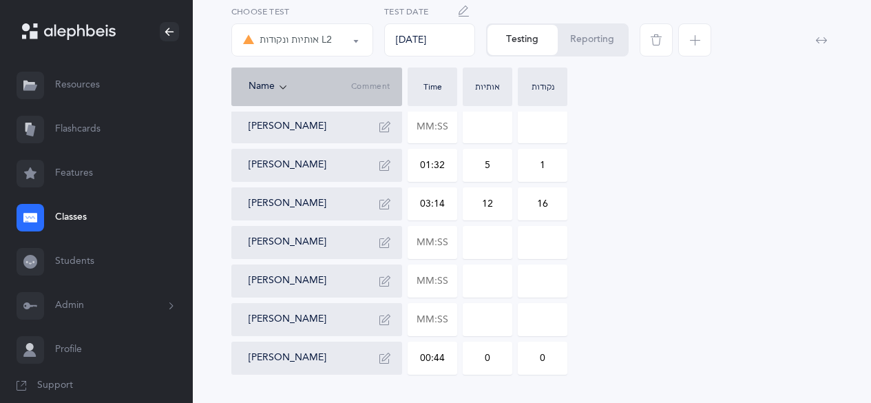
scroll to position [782, 0]
click at [424, 247] on input "text" at bounding box center [432, 242] width 48 height 32
click at [469, 240] on input at bounding box center [487, 242] width 48 height 32
type input "01:26"
type input "0"
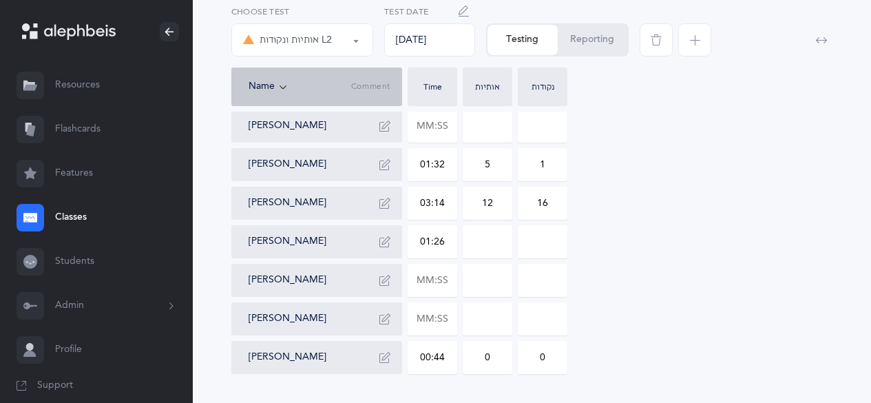
type input "0"
drag, startPoint x: 477, startPoint y: 240, endPoint x: 516, endPoint y: 241, distance: 39.3
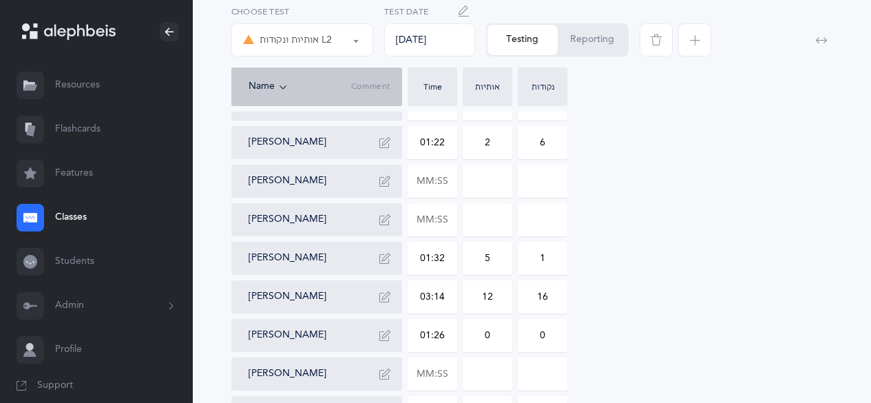
scroll to position [689, 0]
type input "6"
drag, startPoint x: 545, startPoint y: 333, endPoint x: 559, endPoint y: 333, distance: 14.5
click at [559, 333] on input "0" at bounding box center [543, 335] width 48 height 32
drag, startPoint x: 559, startPoint y: 333, endPoint x: 538, endPoint y: 335, distance: 21.5
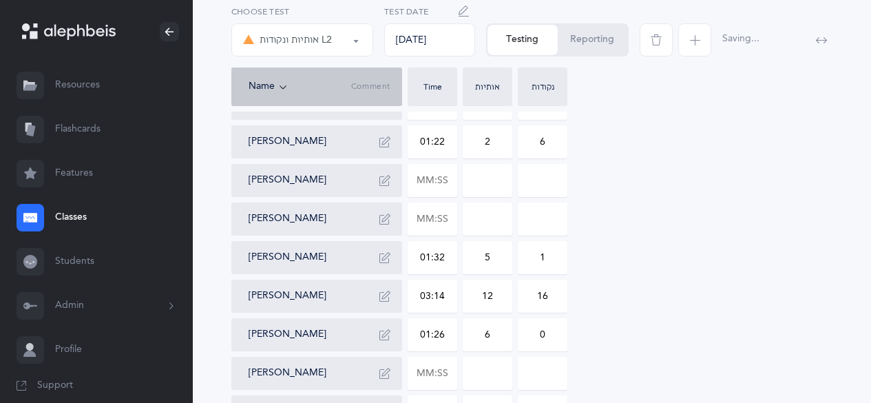
click at [538, 335] on input "0" at bounding box center [543, 335] width 48 height 32
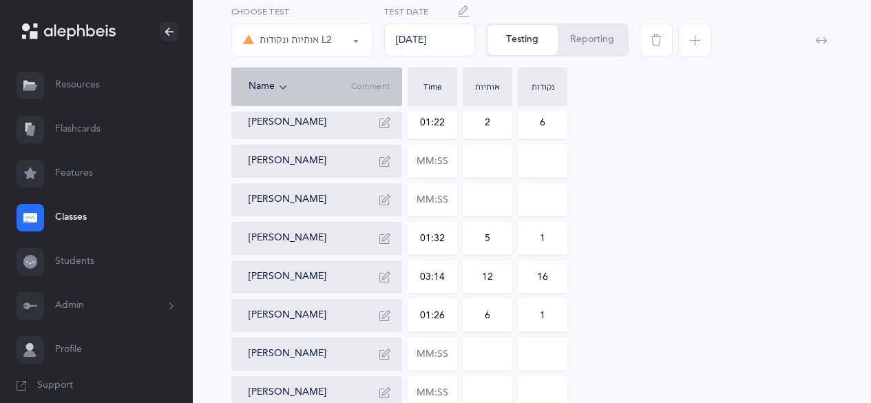
scroll to position [819, 0]
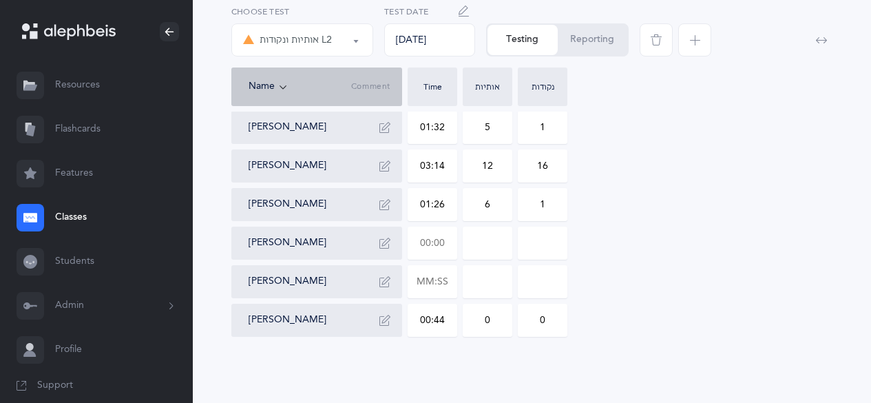
type input "1"
click at [416, 238] on input "text" at bounding box center [432, 243] width 48 height 32
click at [472, 242] on input at bounding box center [487, 243] width 48 height 32
type input "02:58"
type input "0"
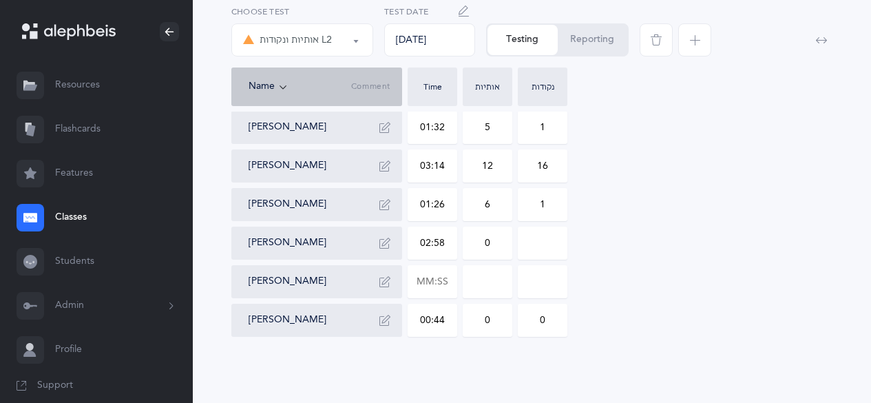
type input "0"
drag, startPoint x: 472, startPoint y: 242, endPoint x: 496, endPoint y: 244, distance: 23.5
click at [496, 244] on input "0" at bounding box center [487, 243] width 48 height 32
type input "7"
drag, startPoint x: 546, startPoint y: 242, endPoint x: 532, endPoint y: 244, distance: 13.8
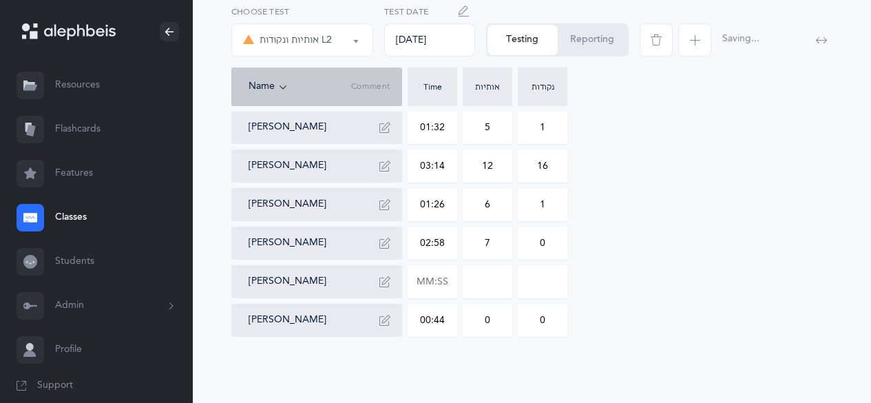
click at [532, 244] on input "0" at bounding box center [543, 243] width 48 height 32
type input "21"
click at [385, 249] on button "button" at bounding box center [385, 243] width 22 height 22
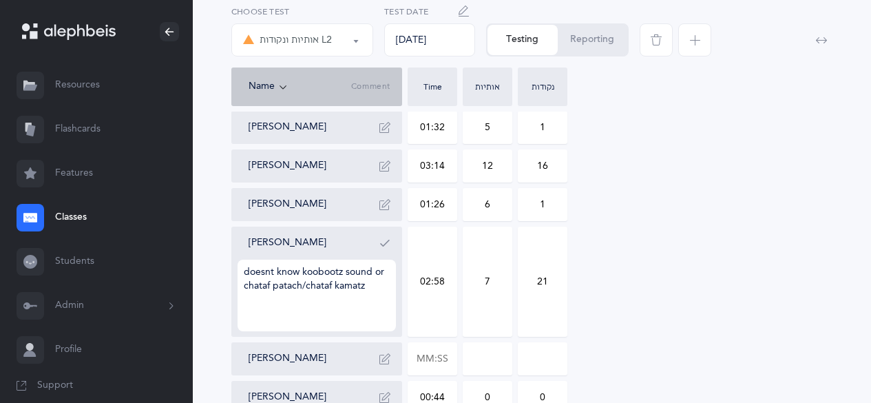
type textarea "doesnt know koobootz sound or chataf patach/chataf kamatz"
click at [385, 249] on button "button" at bounding box center [385, 243] width 22 height 22
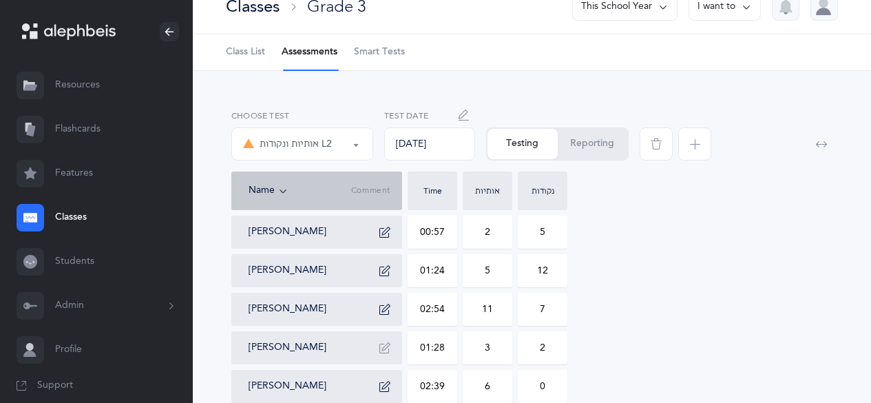
scroll to position [0, 0]
